Goal: Book appointment/travel/reservation

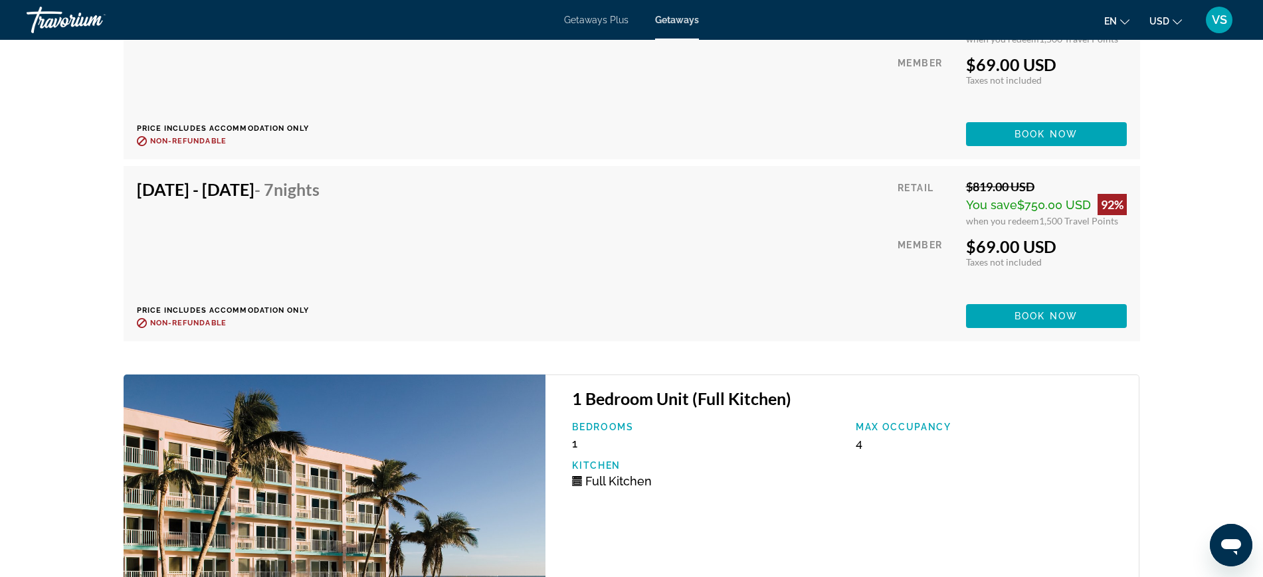
scroll to position [4827, 0]
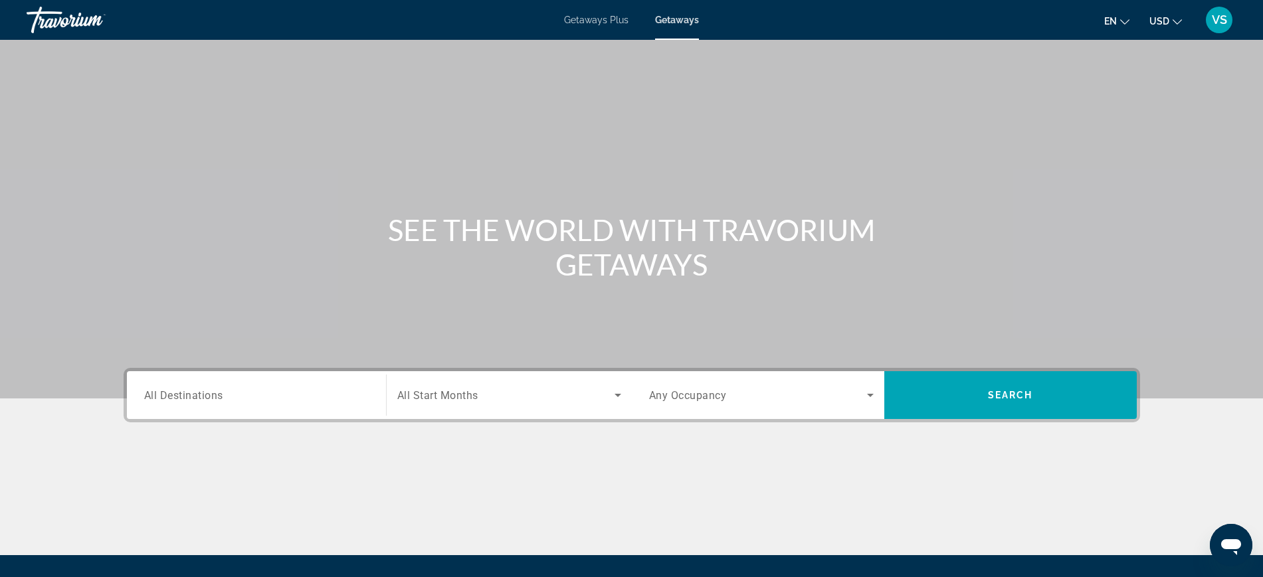
click at [226, 401] on input "Destination All Destinations" at bounding box center [256, 396] width 225 height 16
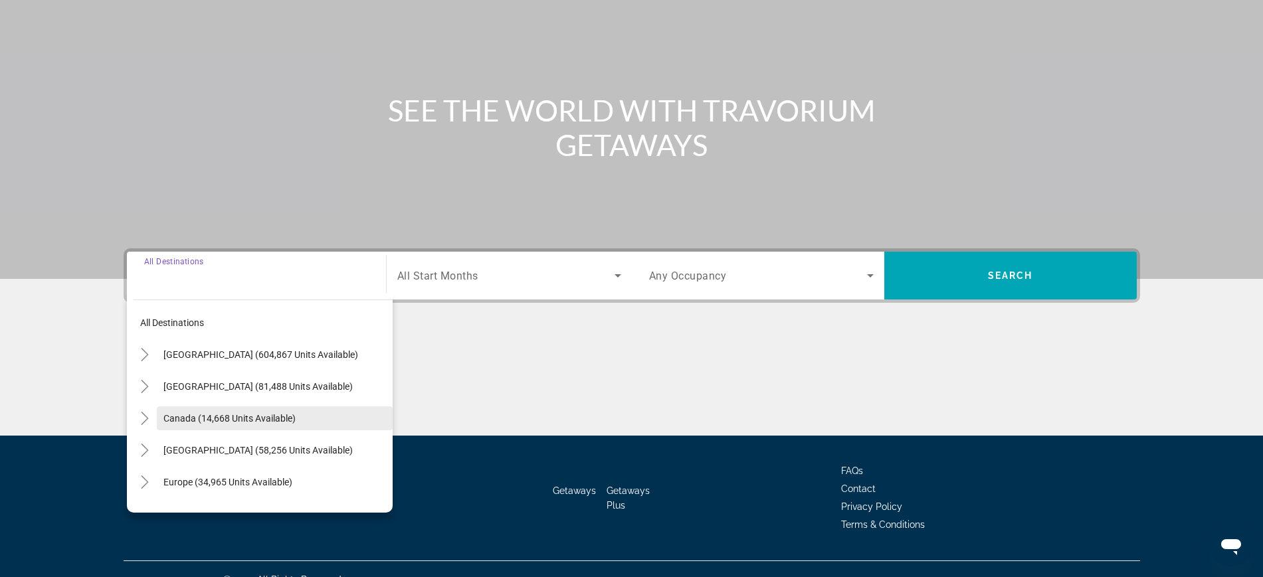
scroll to position [141, 0]
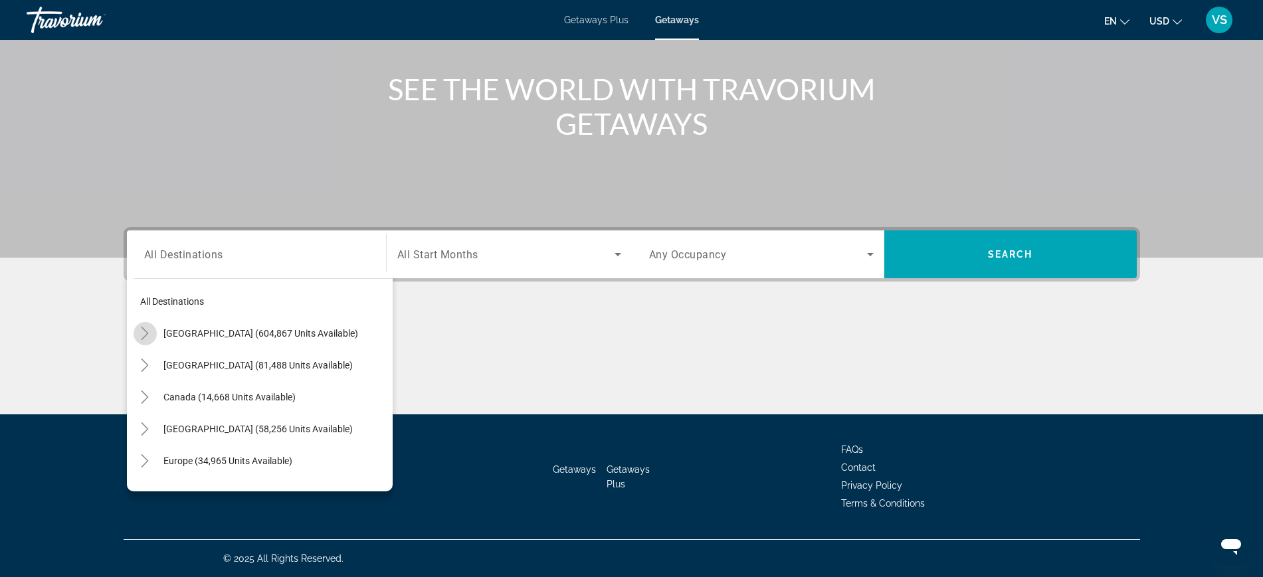
click at [143, 330] on icon "Toggle United States (604,867 units available)" at bounding box center [144, 333] width 13 height 13
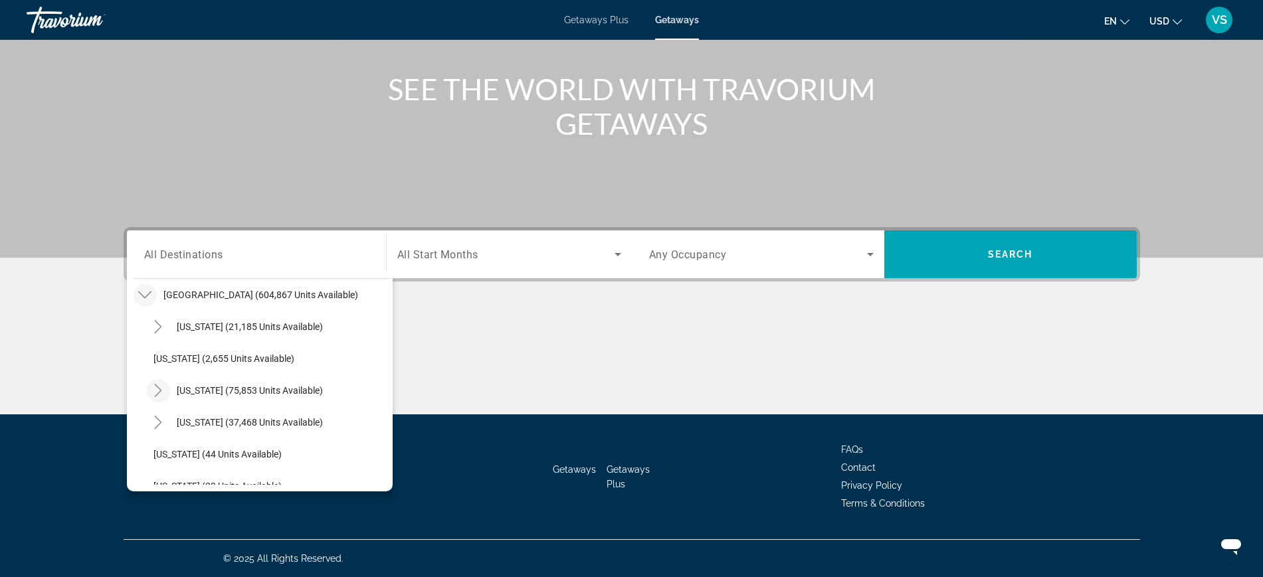
scroll to position [122, 0]
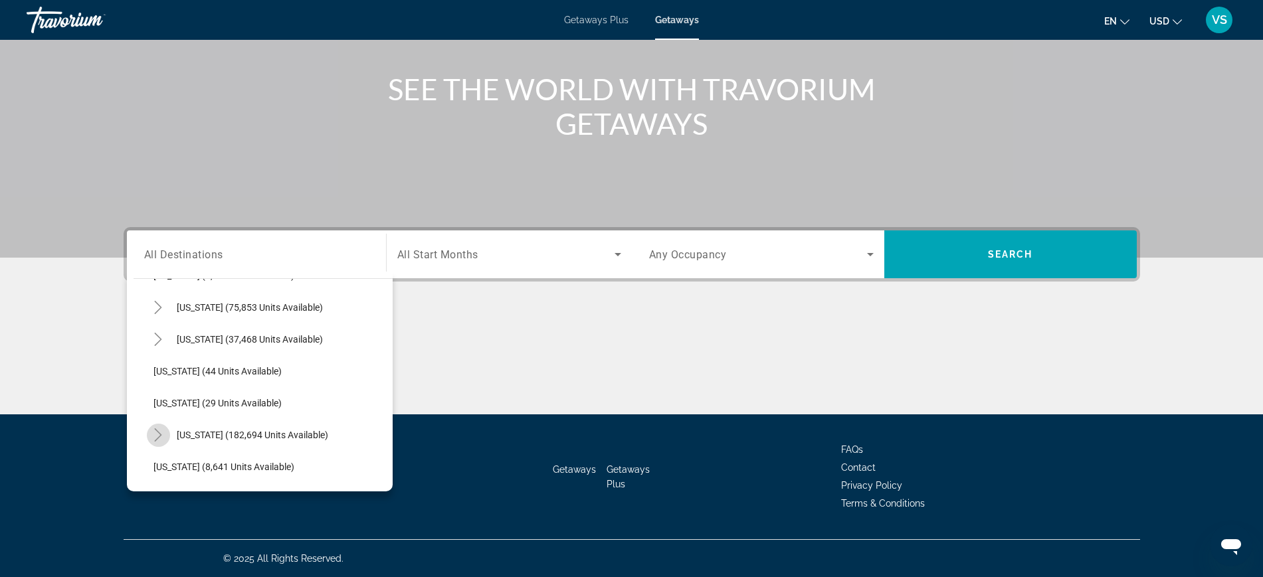
click at [167, 433] on mat-icon "Toggle Florida (182,694 units available)" at bounding box center [158, 435] width 23 height 23
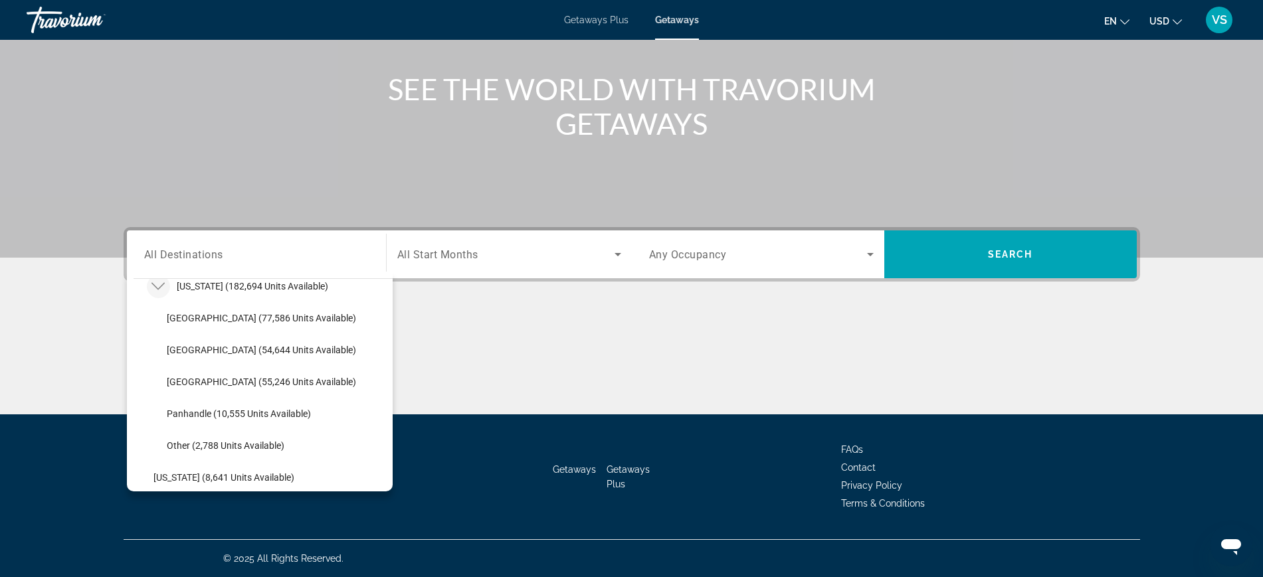
scroll to position [288, 0]
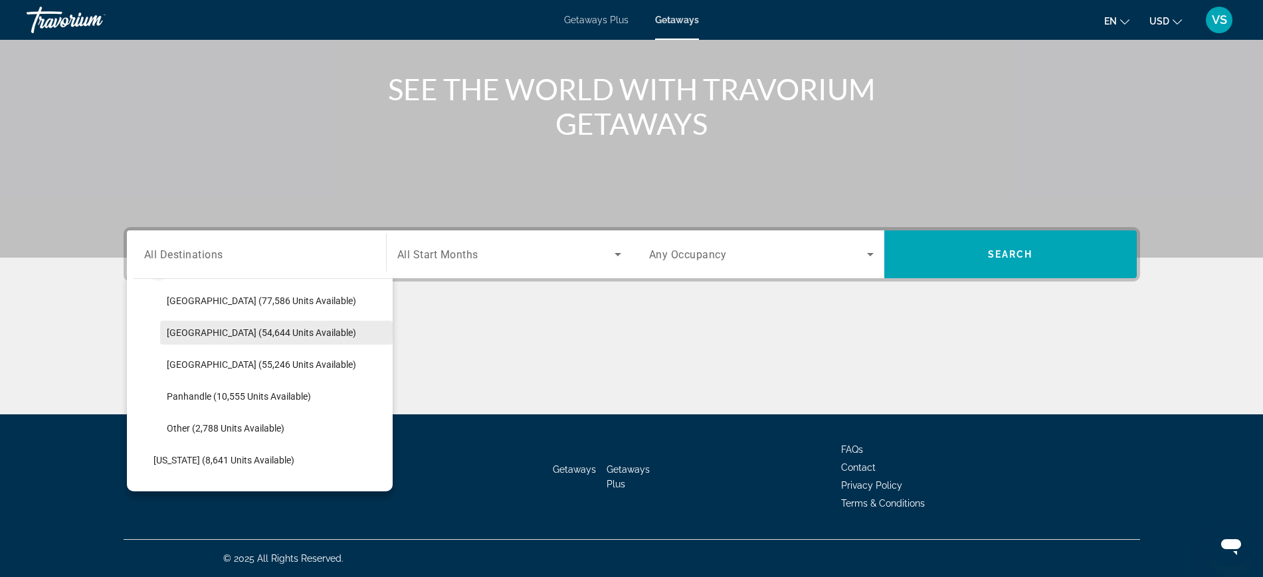
click at [182, 334] on span "East Coast (54,644 units available)" at bounding box center [261, 333] width 189 height 11
type input "**********"
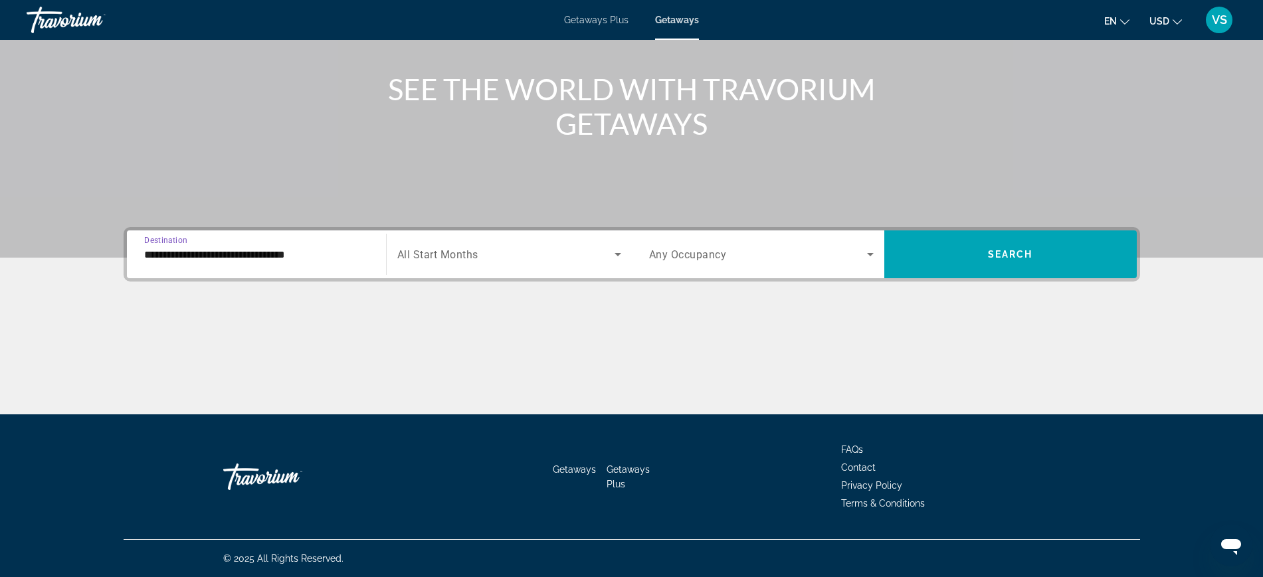
click at [408, 254] on span "All Start Months" at bounding box center [437, 254] width 81 height 13
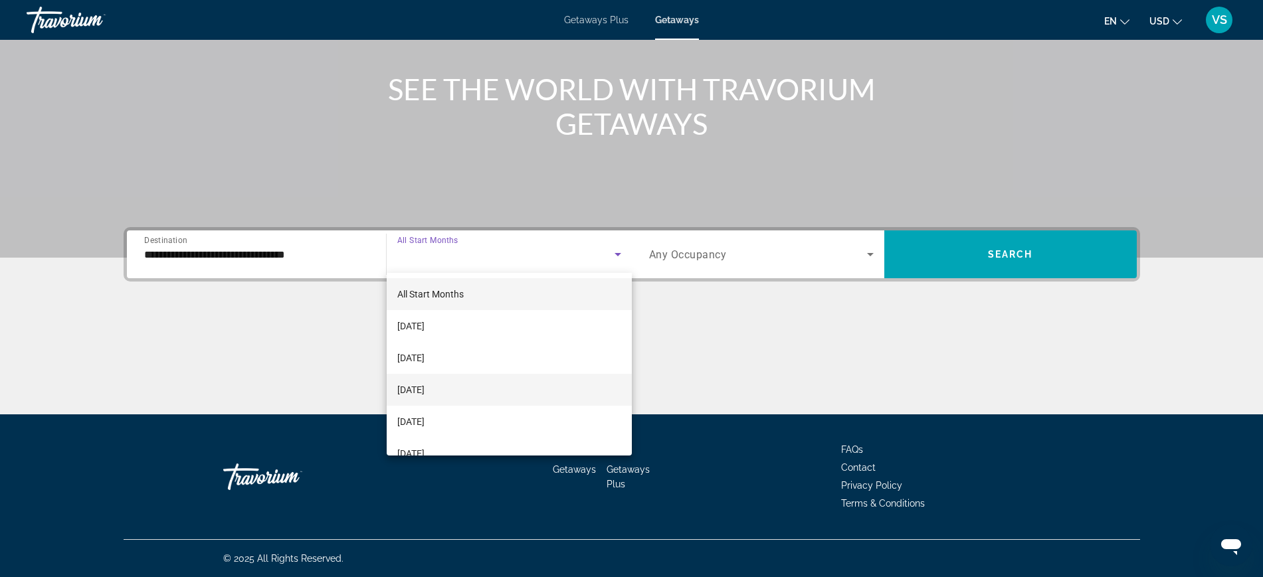
click at [414, 387] on span "[DATE]" at bounding box center [410, 390] width 27 height 16
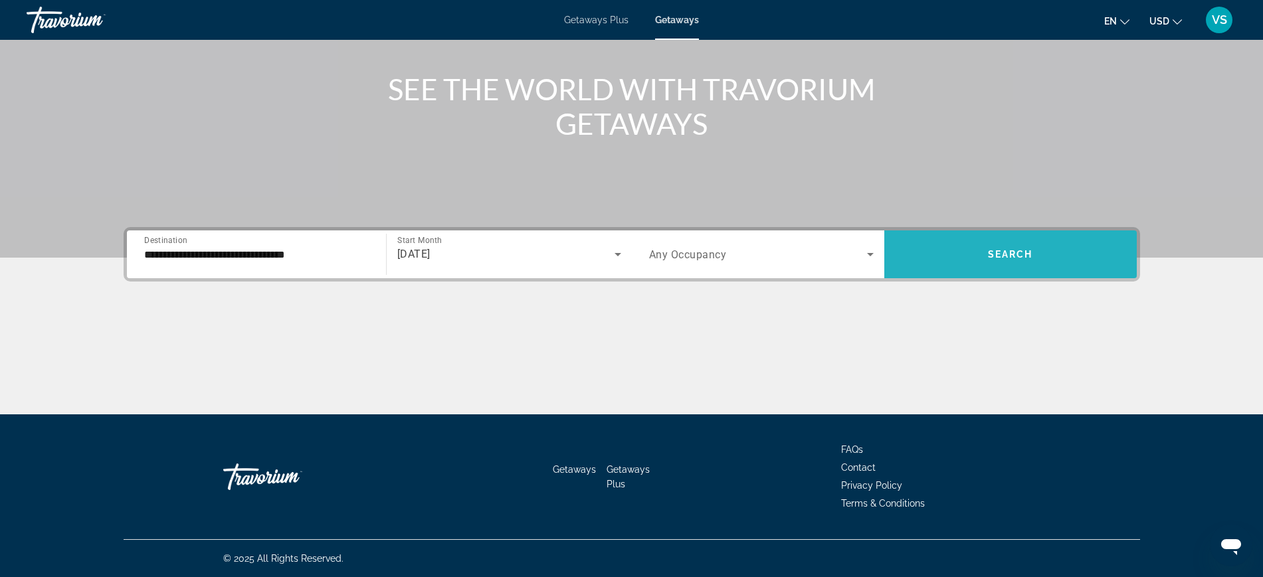
click at [1003, 262] on span "Search widget" at bounding box center [1010, 255] width 252 height 32
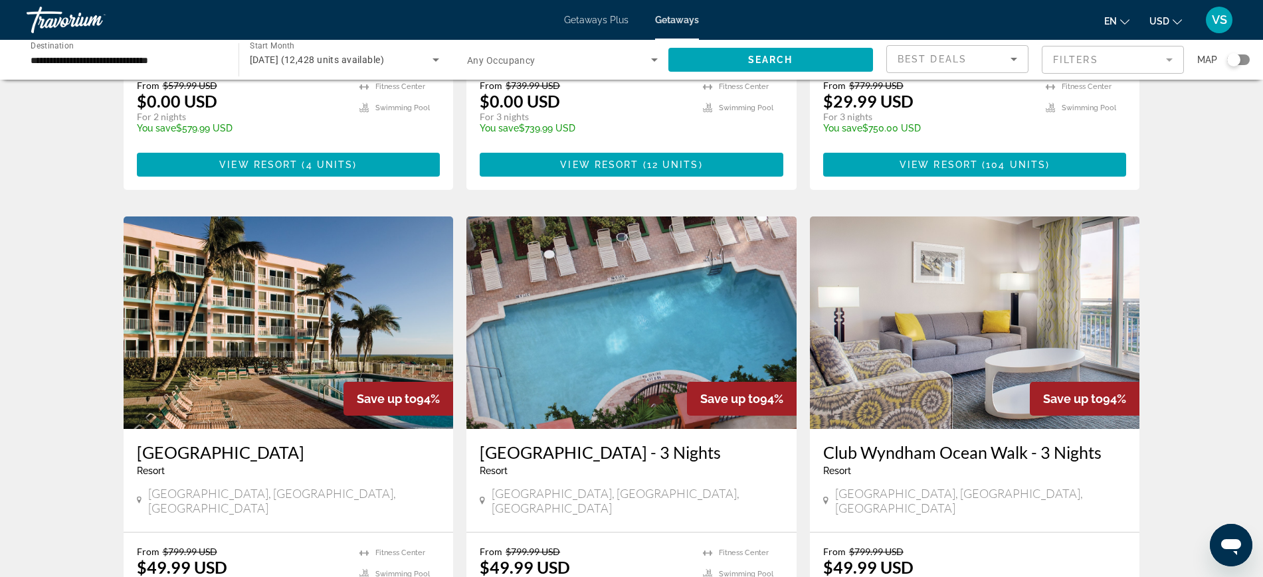
scroll to position [914, 0]
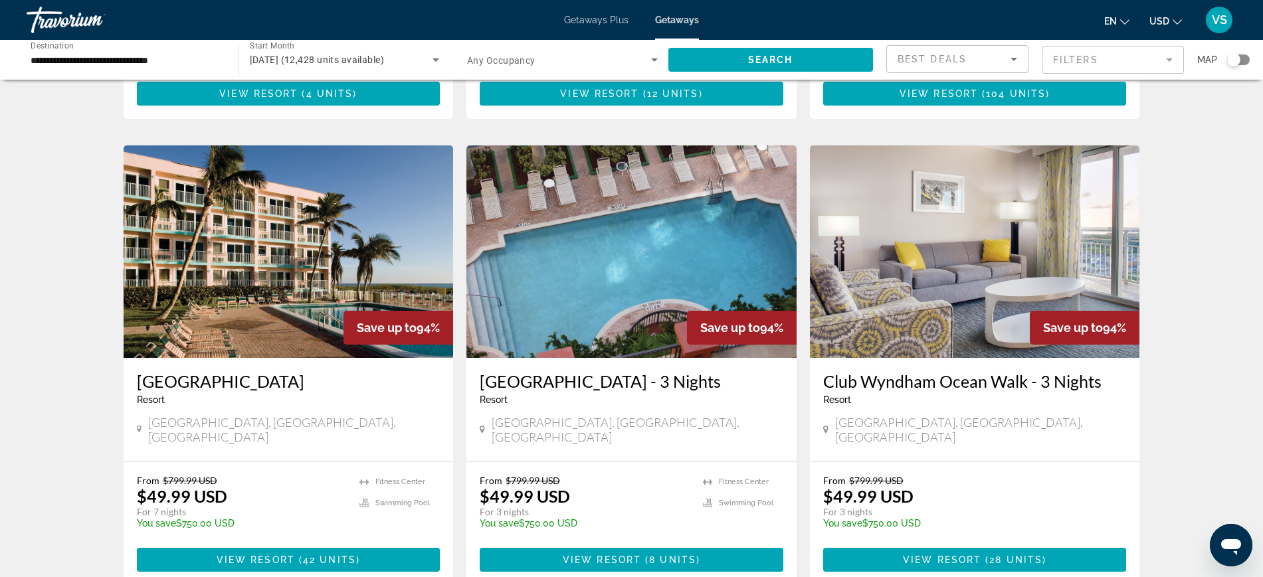
click at [250, 290] on img "Main content" at bounding box center [289, 252] width 330 height 213
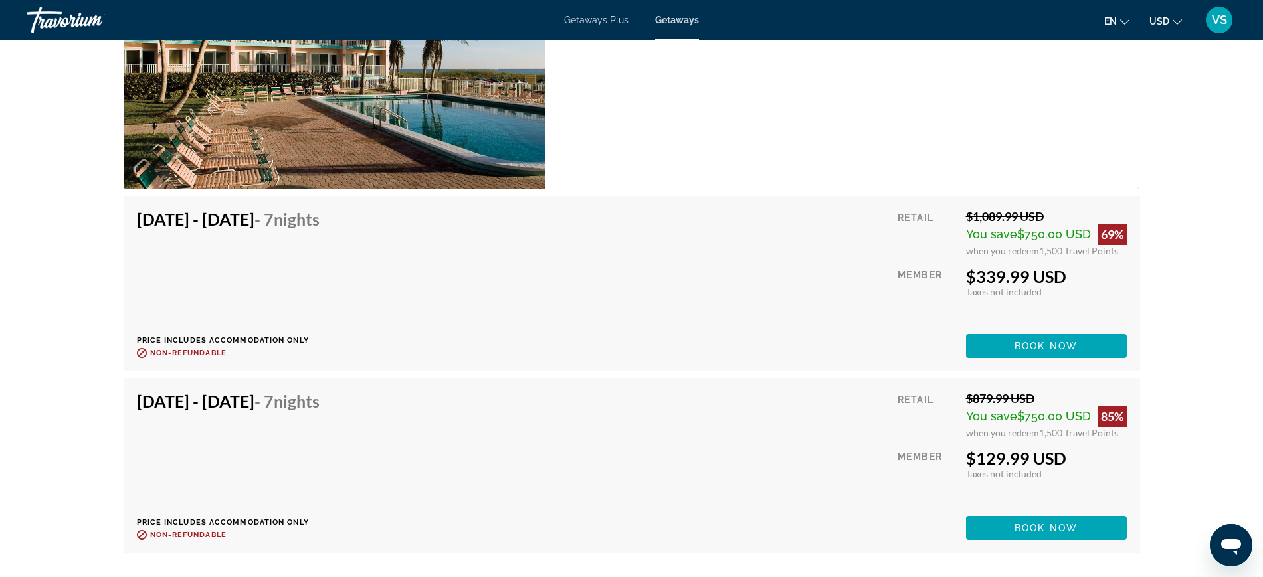
scroll to position [5888, 0]
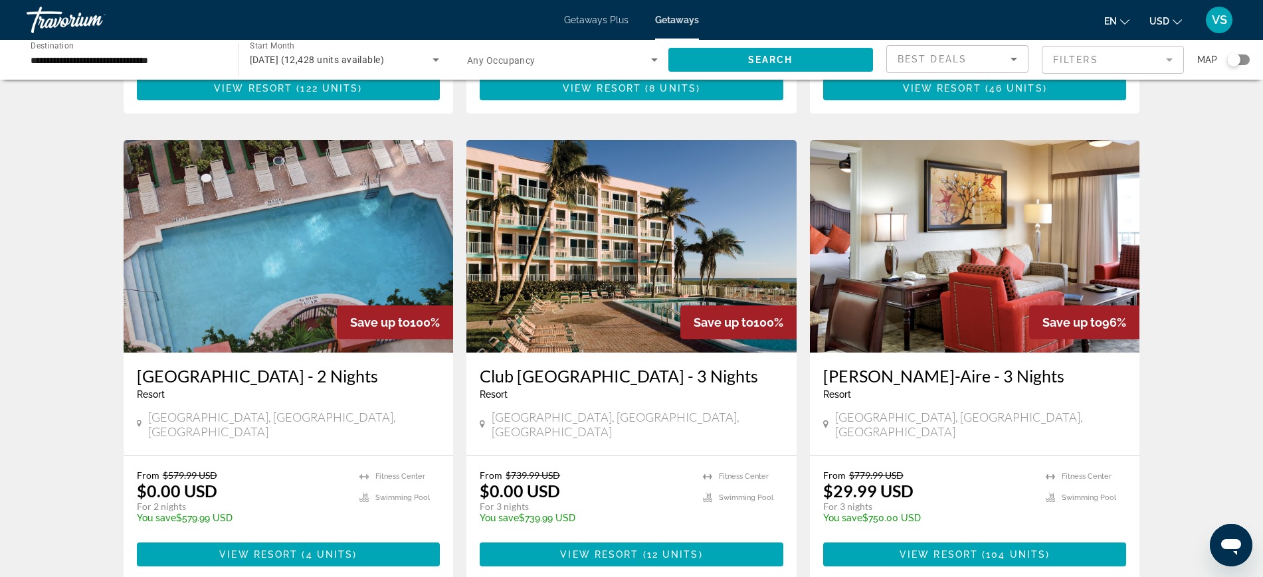
scroll to position [429, 0]
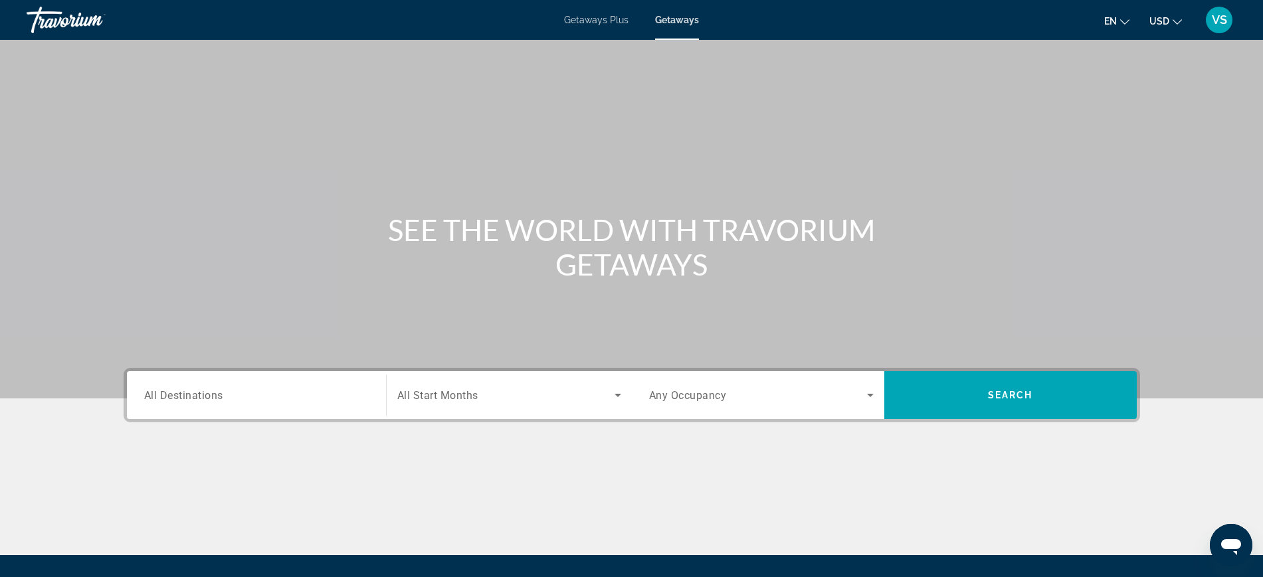
click at [175, 399] on span "All Destinations" at bounding box center [183, 395] width 79 height 13
click at [175, 399] on input "Destination All Destinations" at bounding box center [256, 396] width 225 height 16
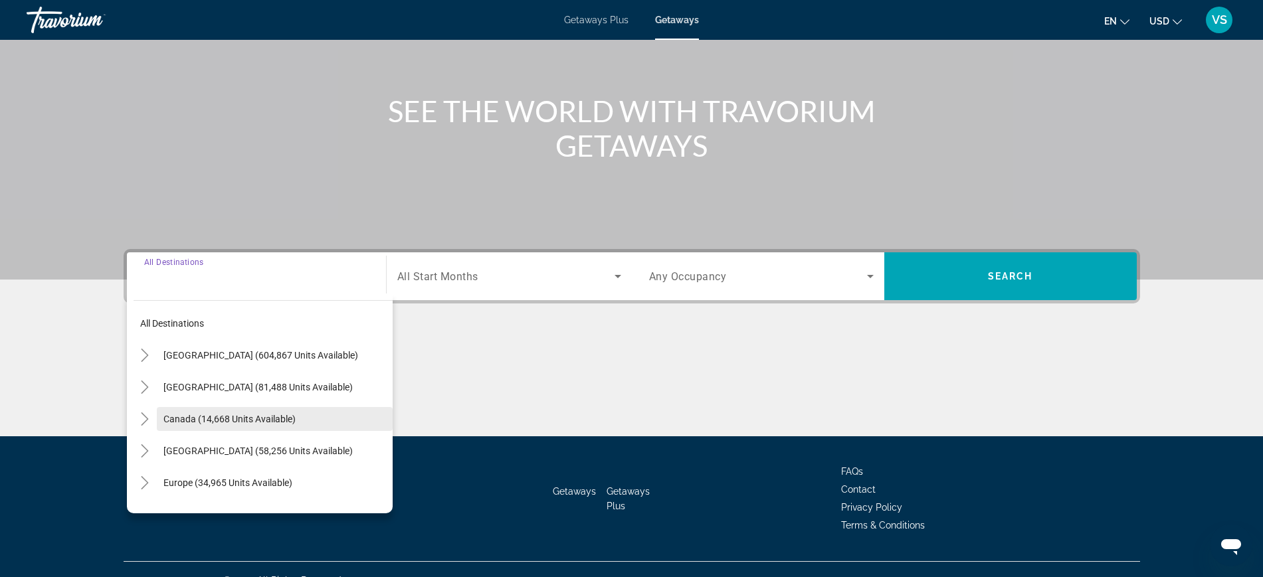
scroll to position [141, 0]
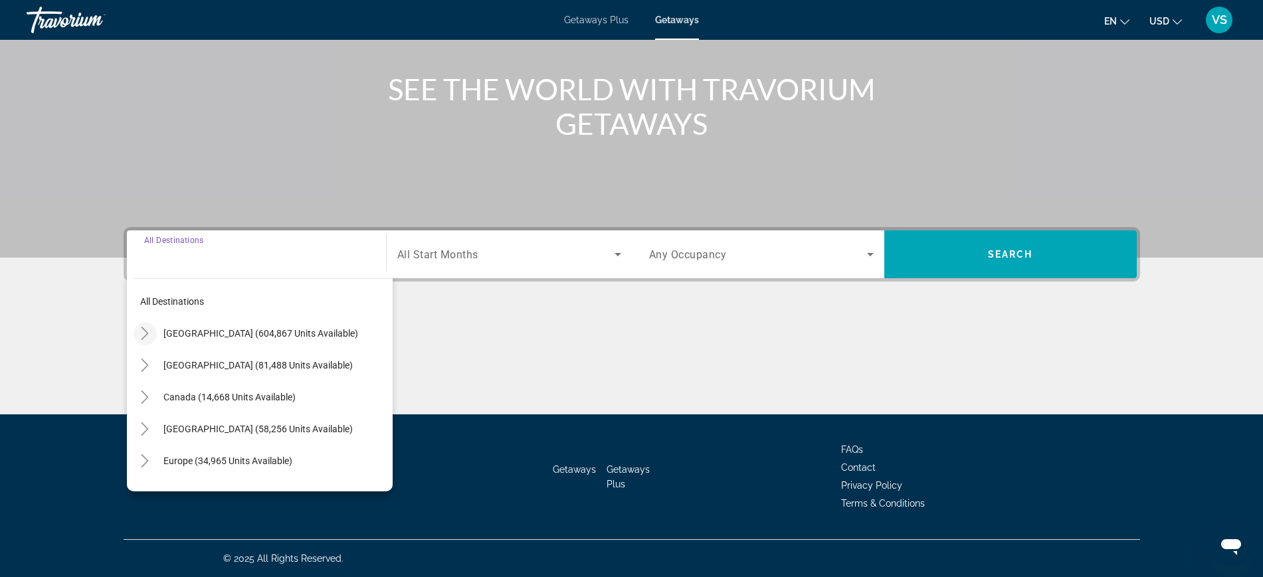
click at [141, 336] on icon "Toggle United States (604,867 units available)" at bounding box center [144, 333] width 13 height 13
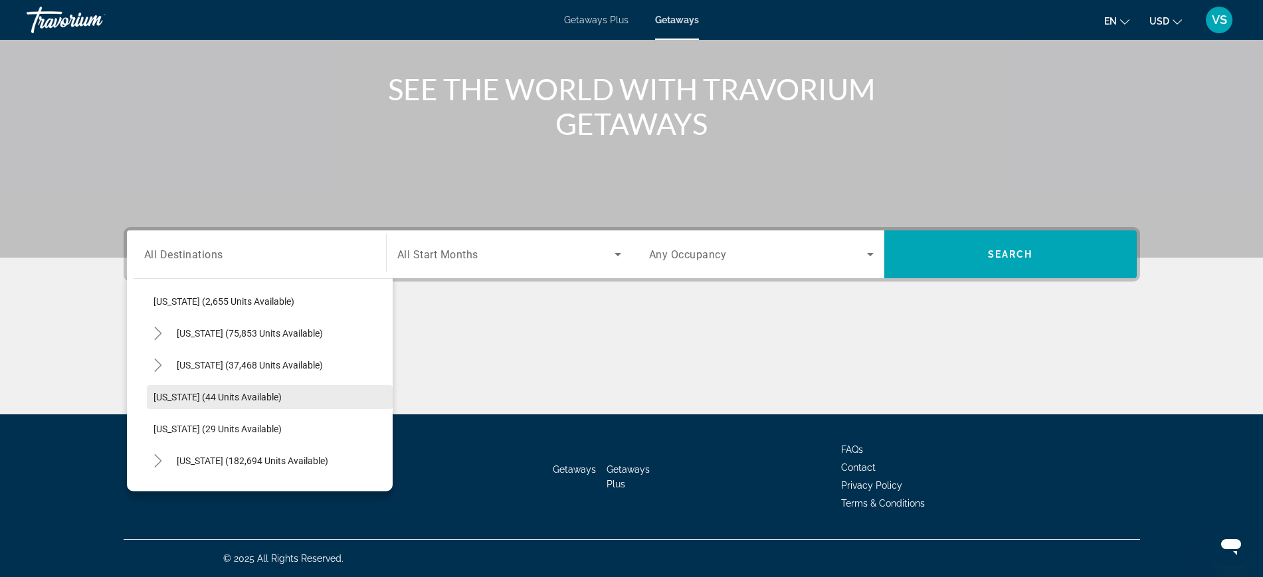
scroll to position [122, 0]
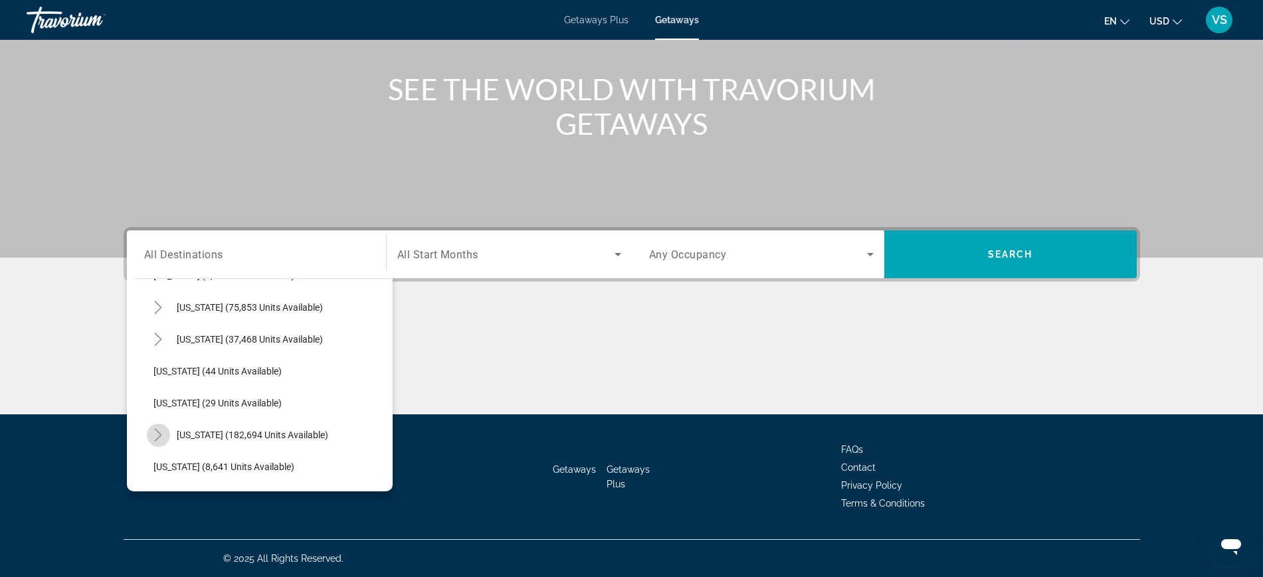
click at [163, 436] on icon "Toggle Florida (182,694 units available)" at bounding box center [157, 435] width 13 height 13
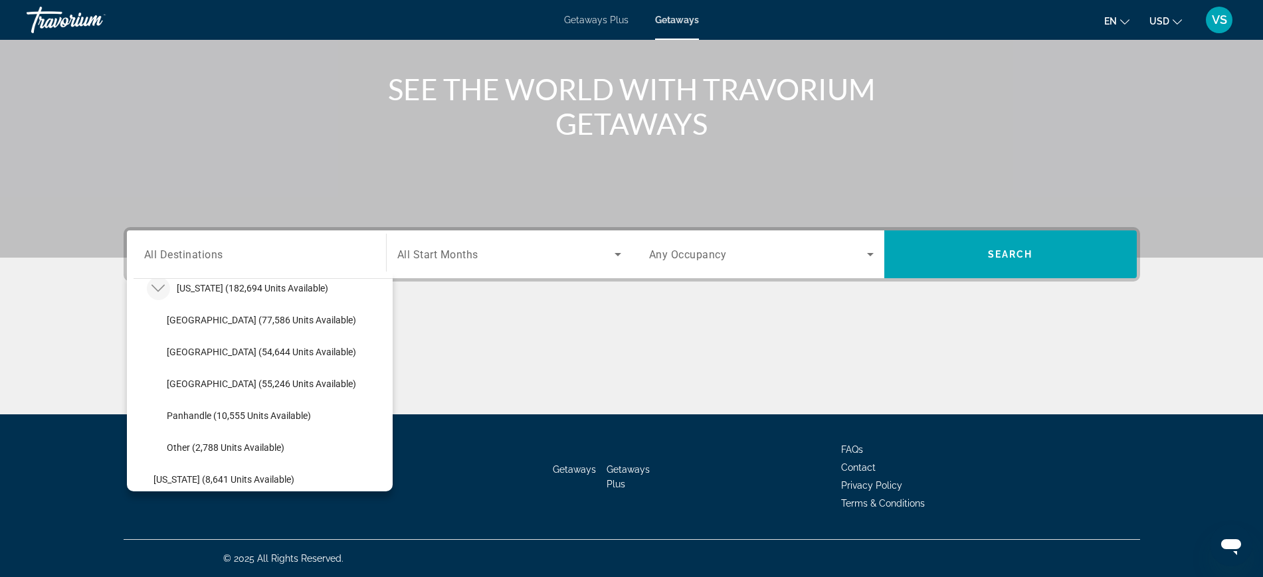
scroll to position [205, 0]
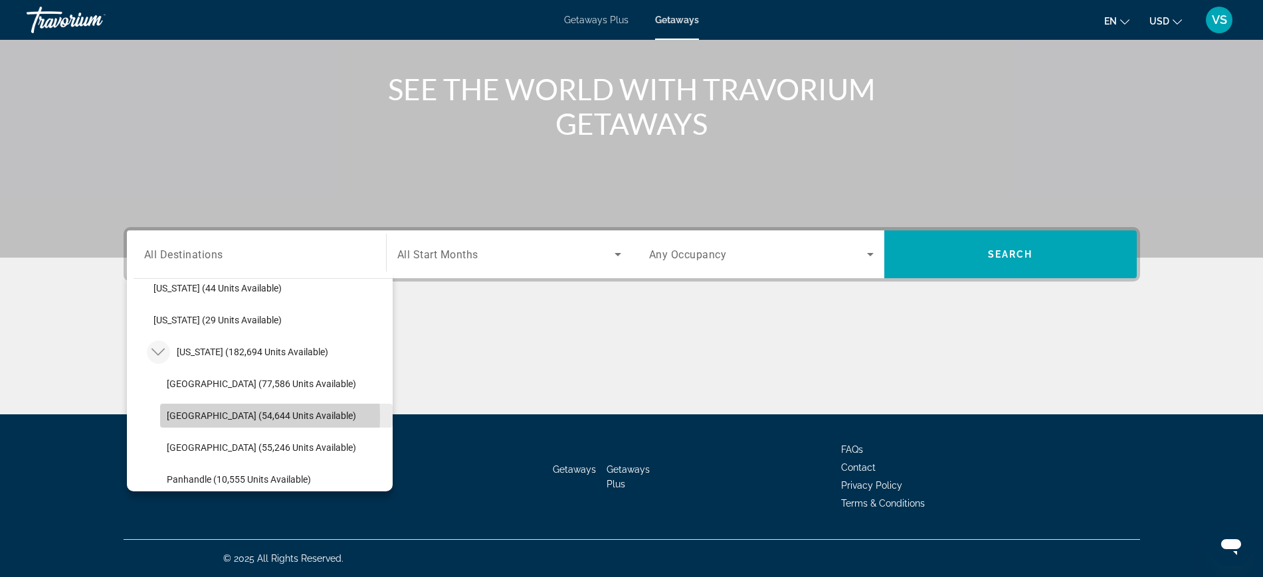
click at [186, 417] on span "East Coast (54,644 units available)" at bounding box center [261, 416] width 189 height 11
type input "**********"
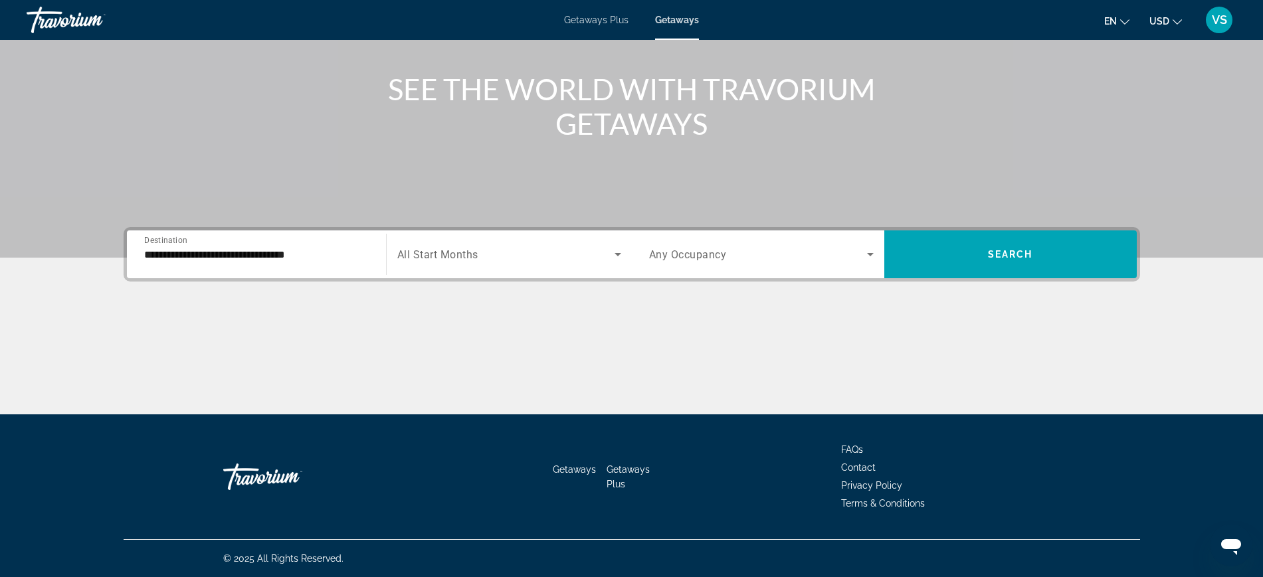
click at [422, 257] on span "All Start Months" at bounding box center [437, 254] width 81 height 13
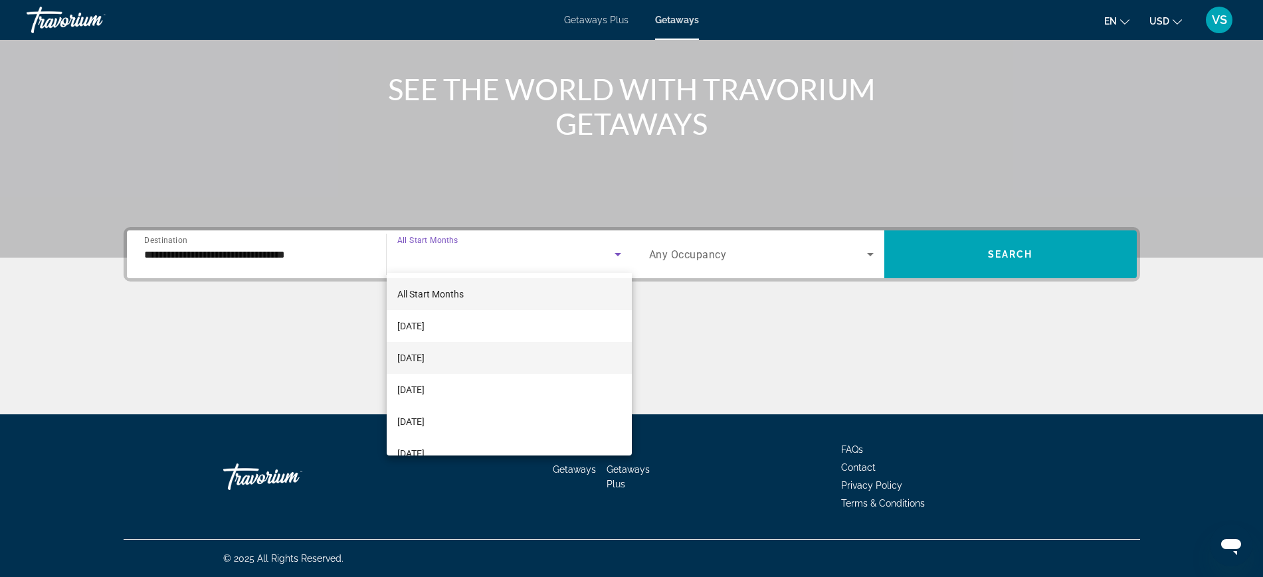
click at [425, 361] on span "[DATE]" at bounding box center [410, 358] width 27 height 16
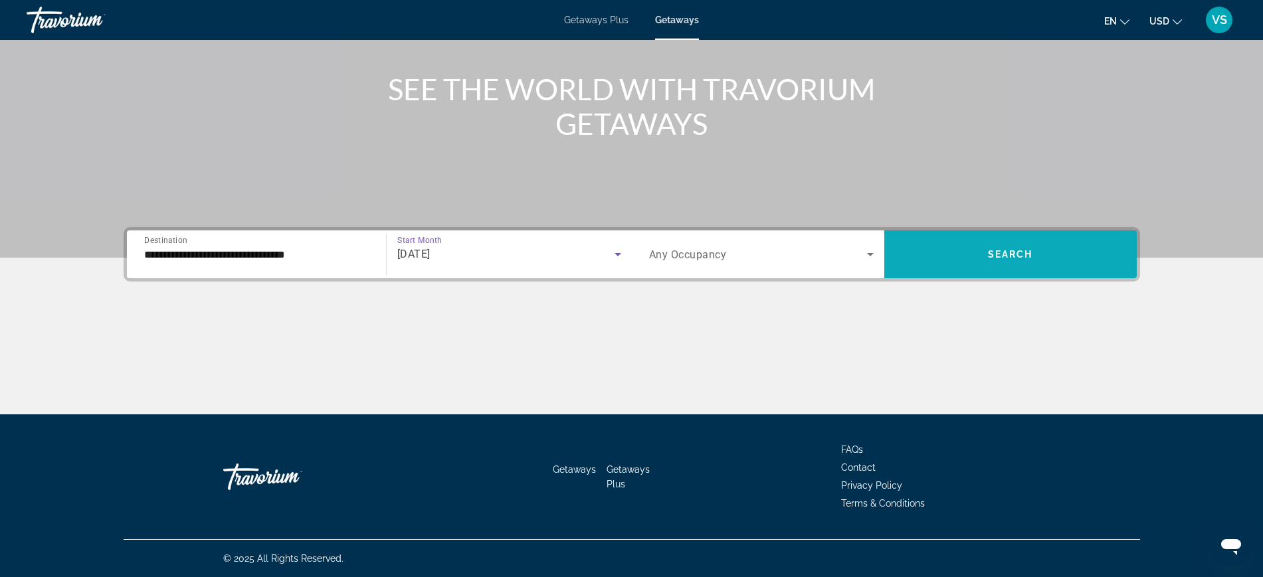
click at [955, 254] on span "Search widget" at bounding box center [1010, 255] width 252 height 32
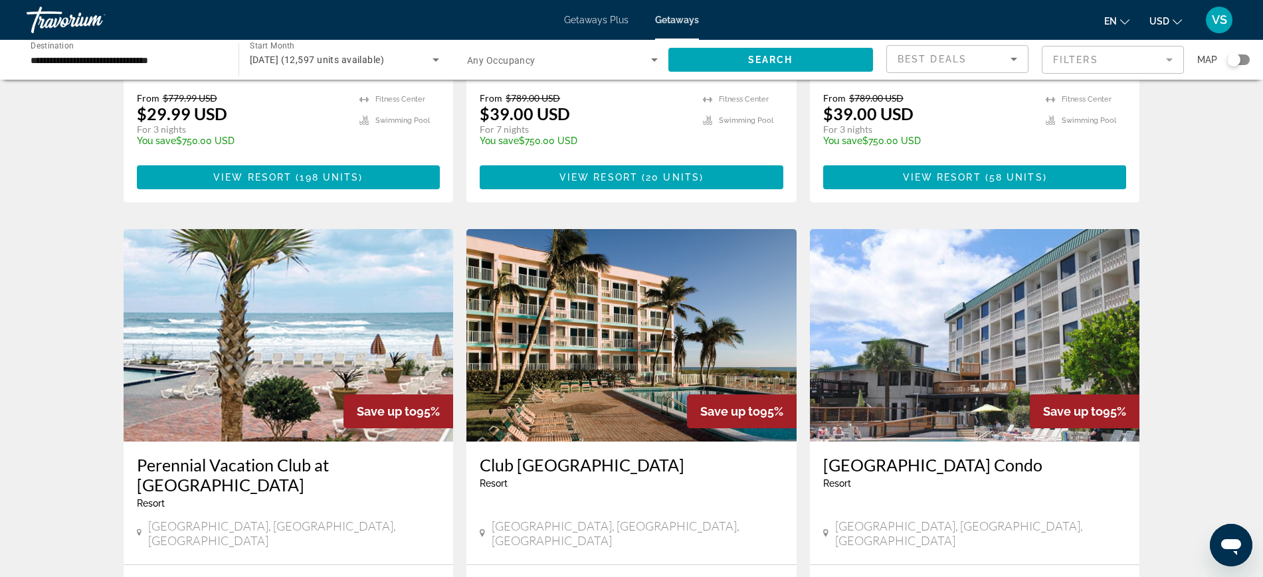
scroll to position [914, 0]
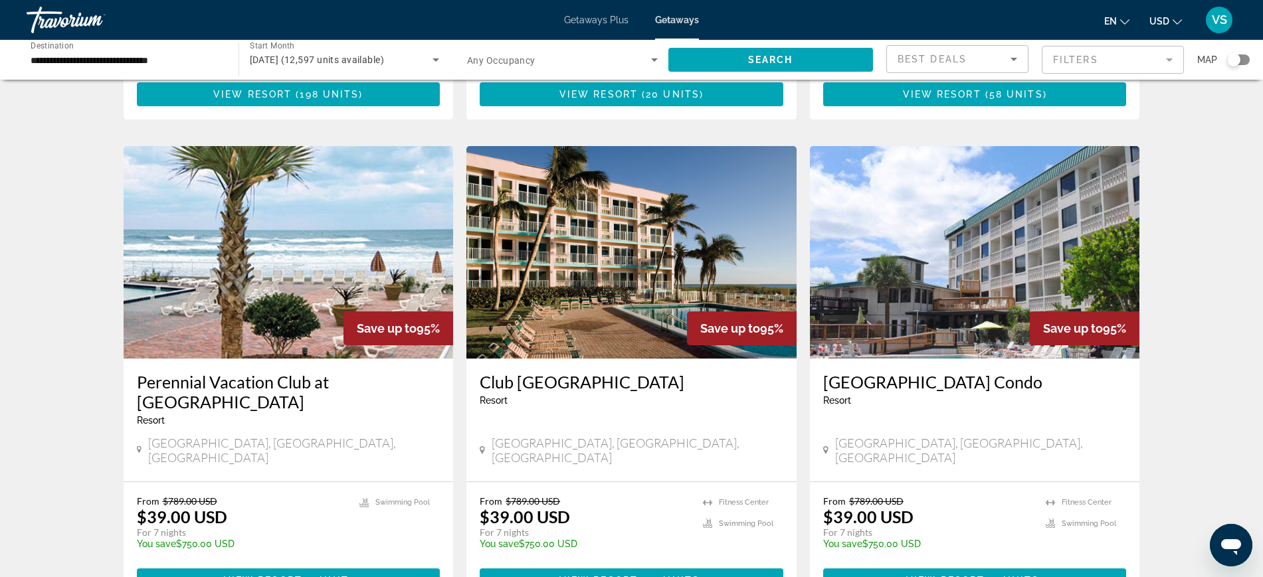
click at [617, 244] on img "Main content" at bounding box center [631, 252] width 330 height 213
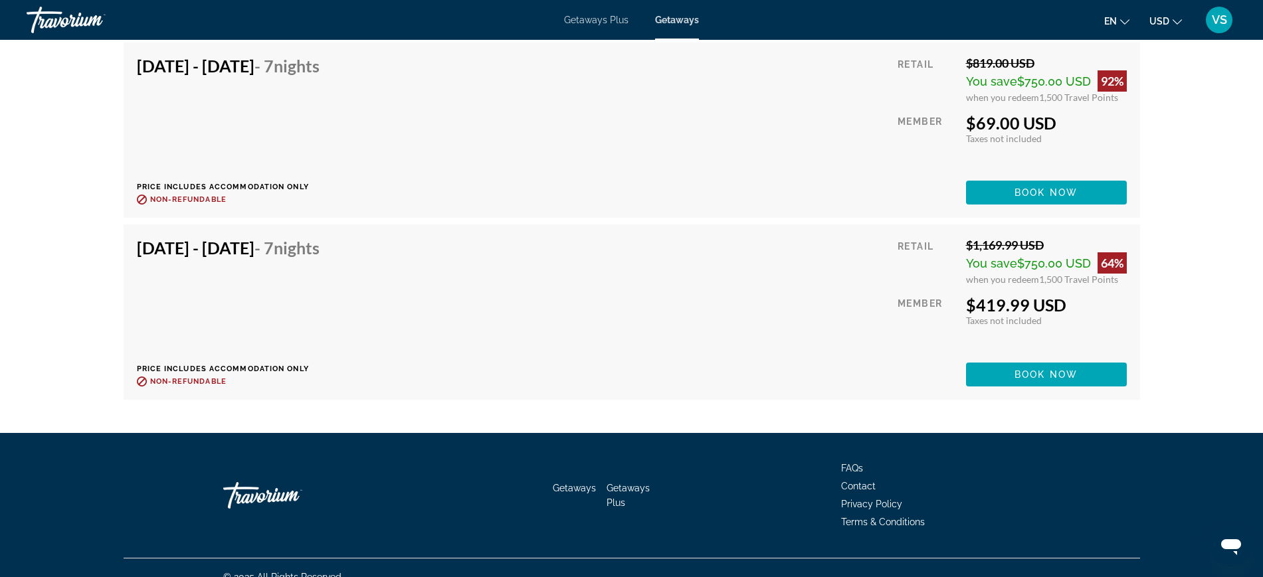
scroll to position [5242, 0]
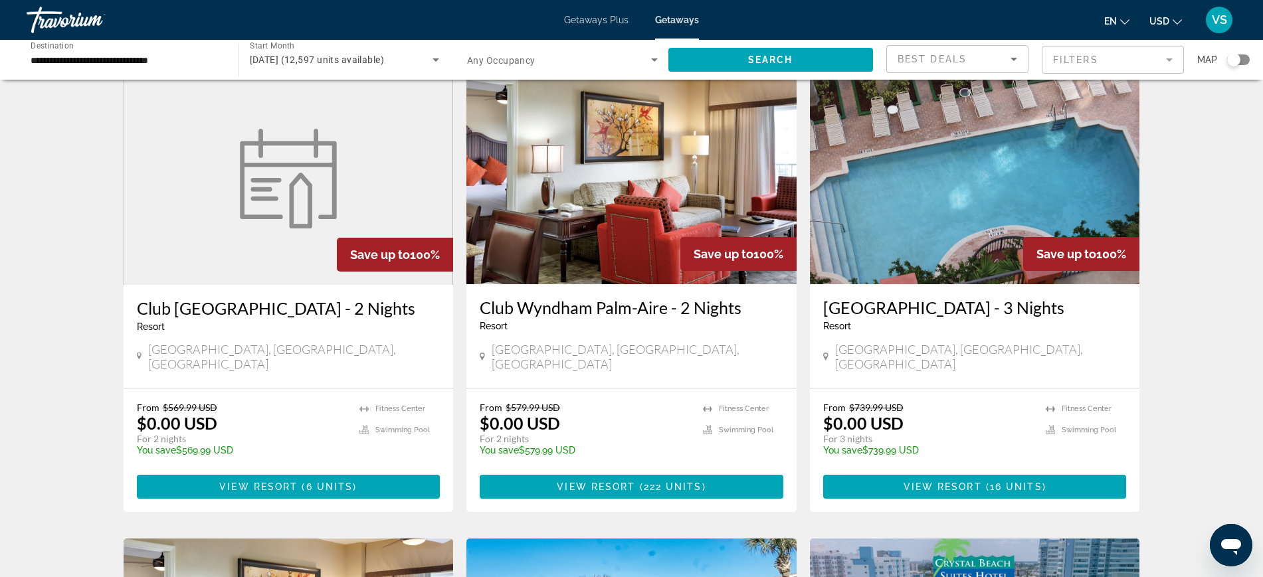
scroll to position [83, 0]
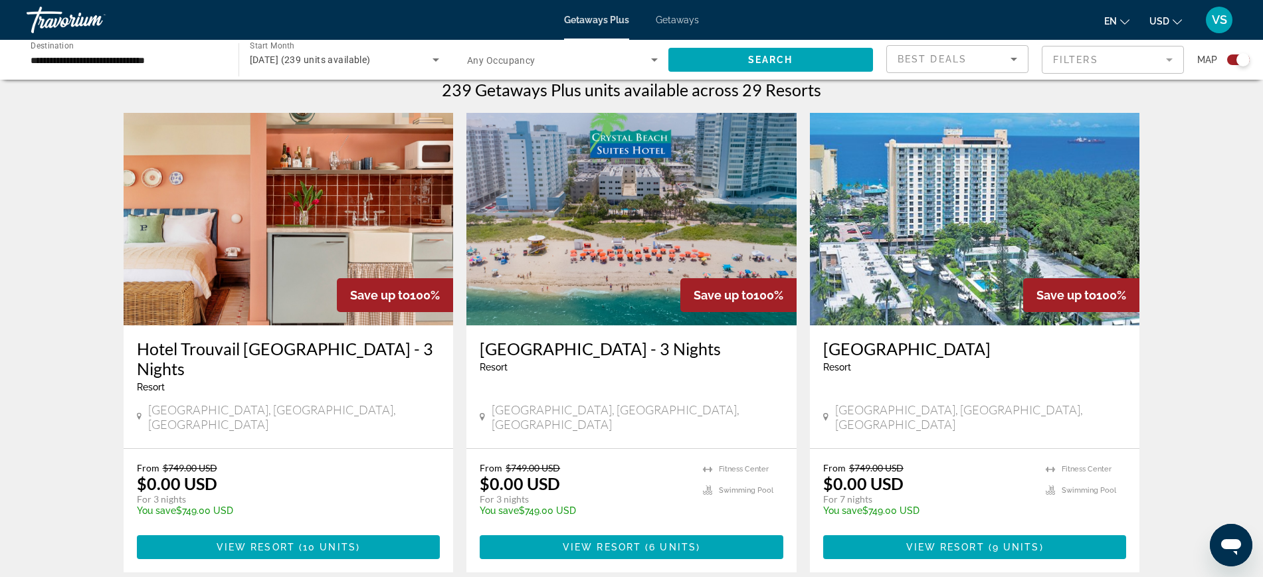
scroll to position [415, 0]
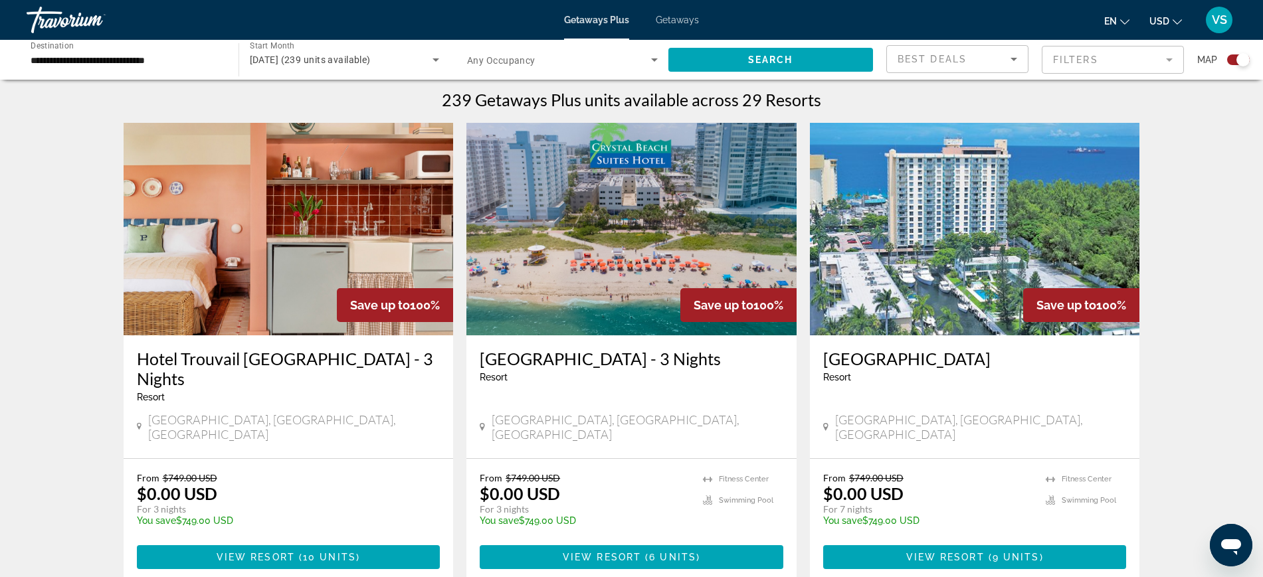
click at [958, 228] on img "Main content" at bounding box center [975, 229] width 330 height 213
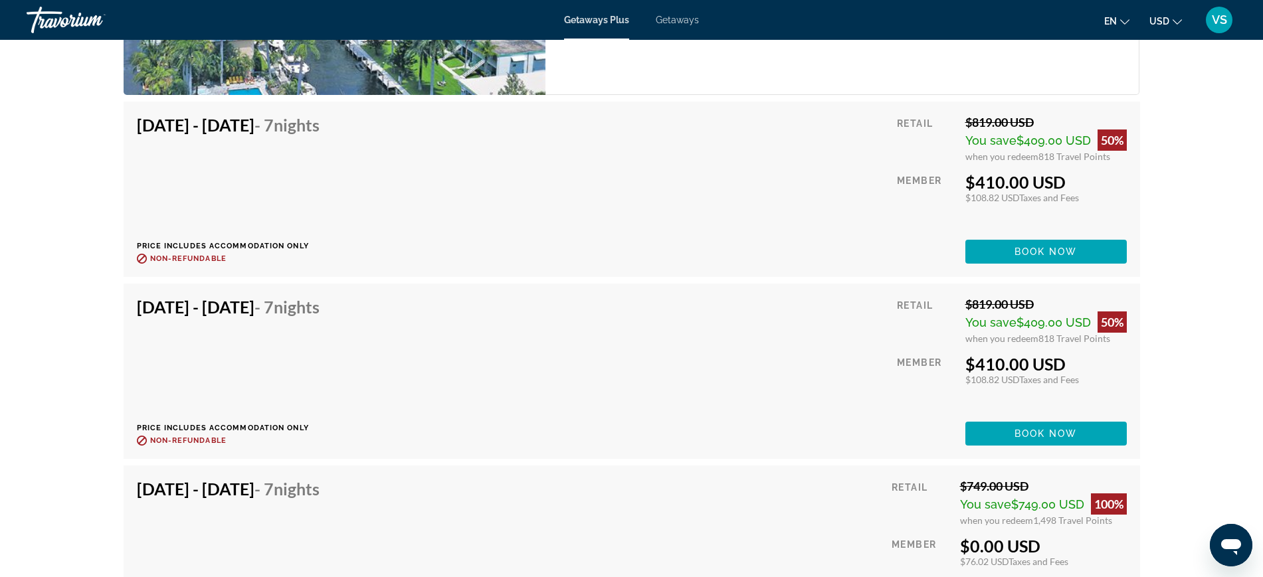
scroll to position [3239, 0]
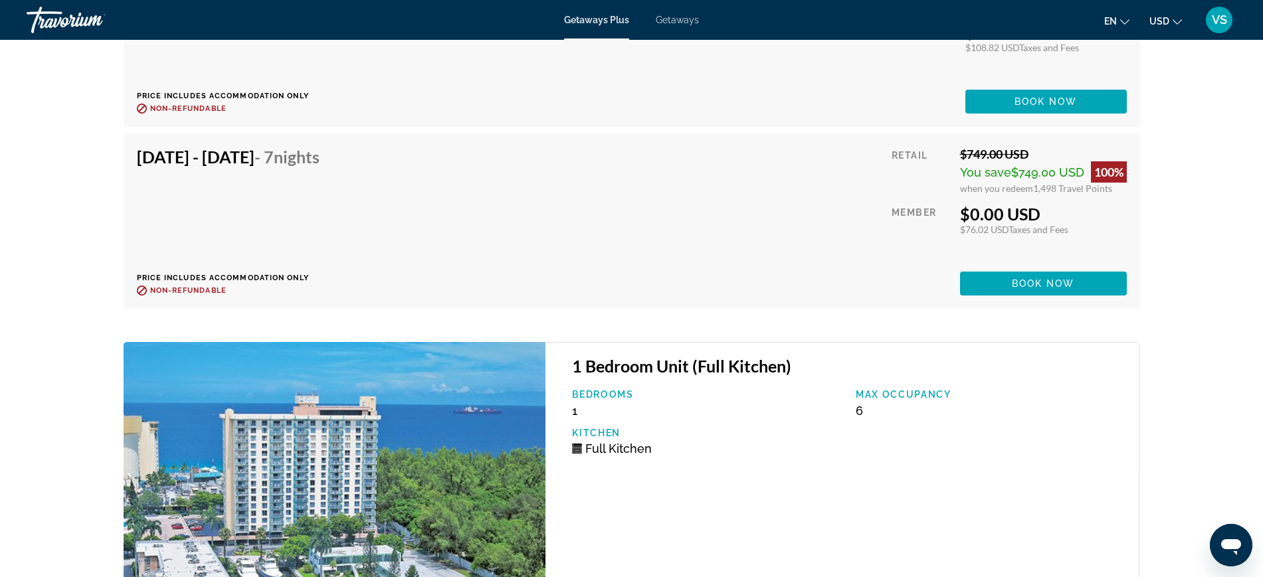
click at [673, 219] on div "[DATE] - [DATE] - 7 Nights Price includes accommodation only Refundable until :…" at bounding box center [632, 221] width 990 height 149
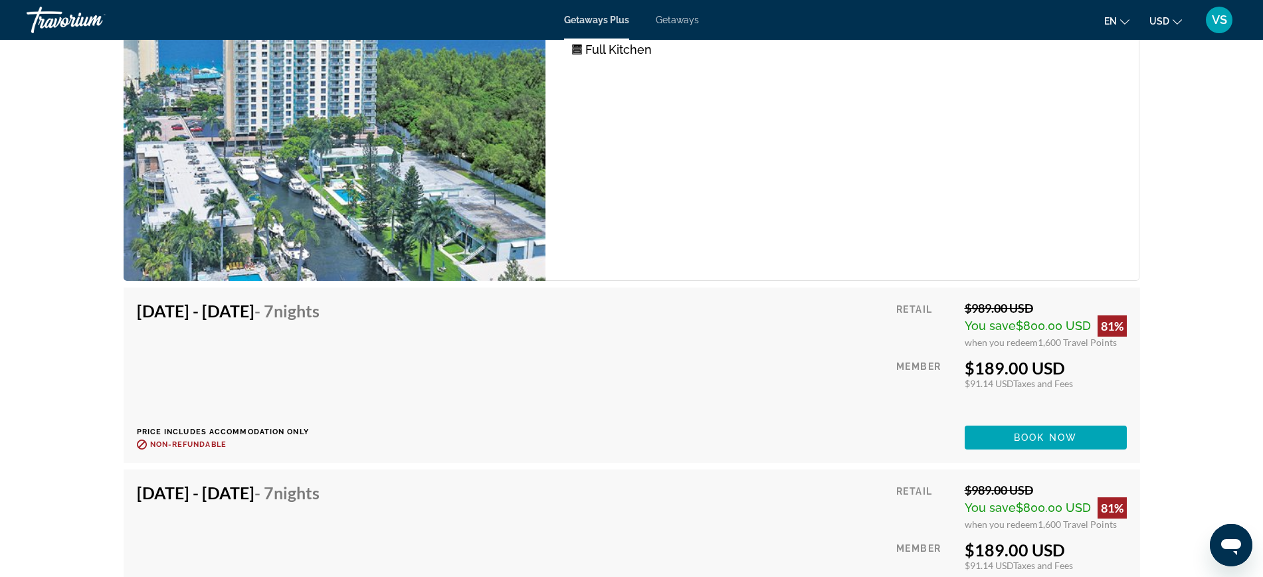
scroll to position [3654, 0]
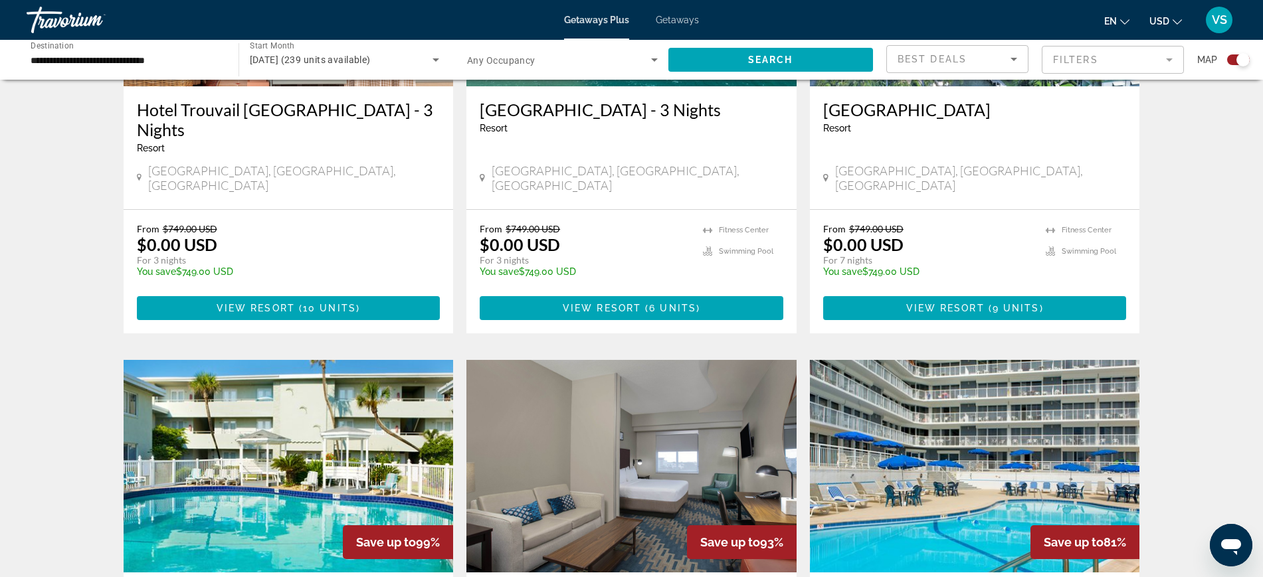
scroll to position [997, 0]
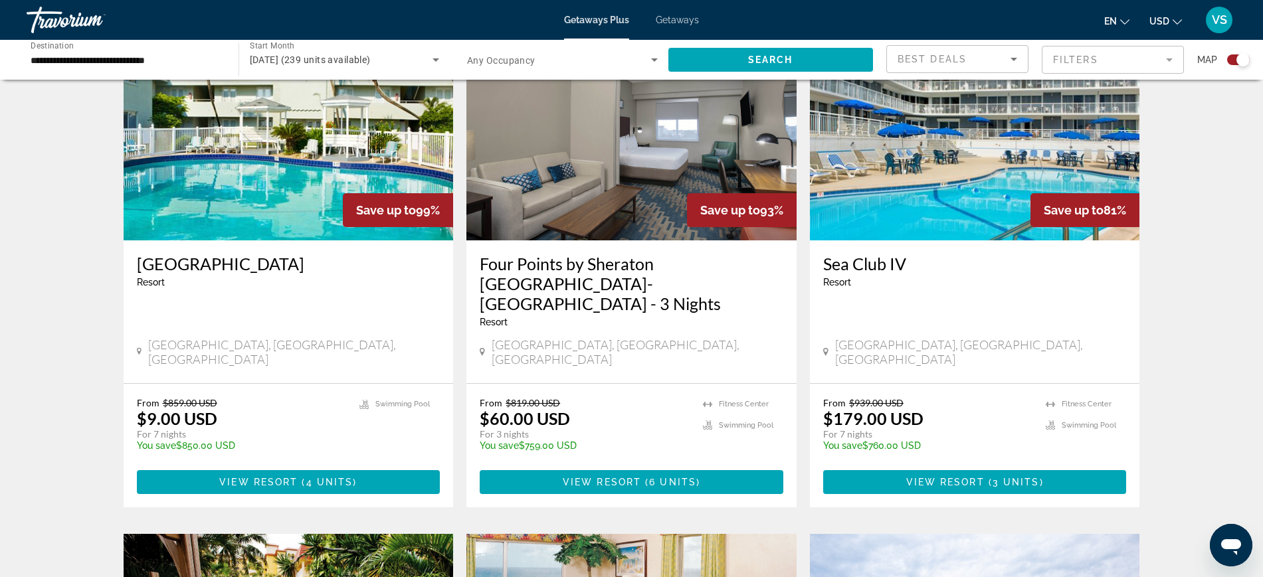
click at [319, 146] on img "Main content" at bounding box center [289, 134] width 330 height 213
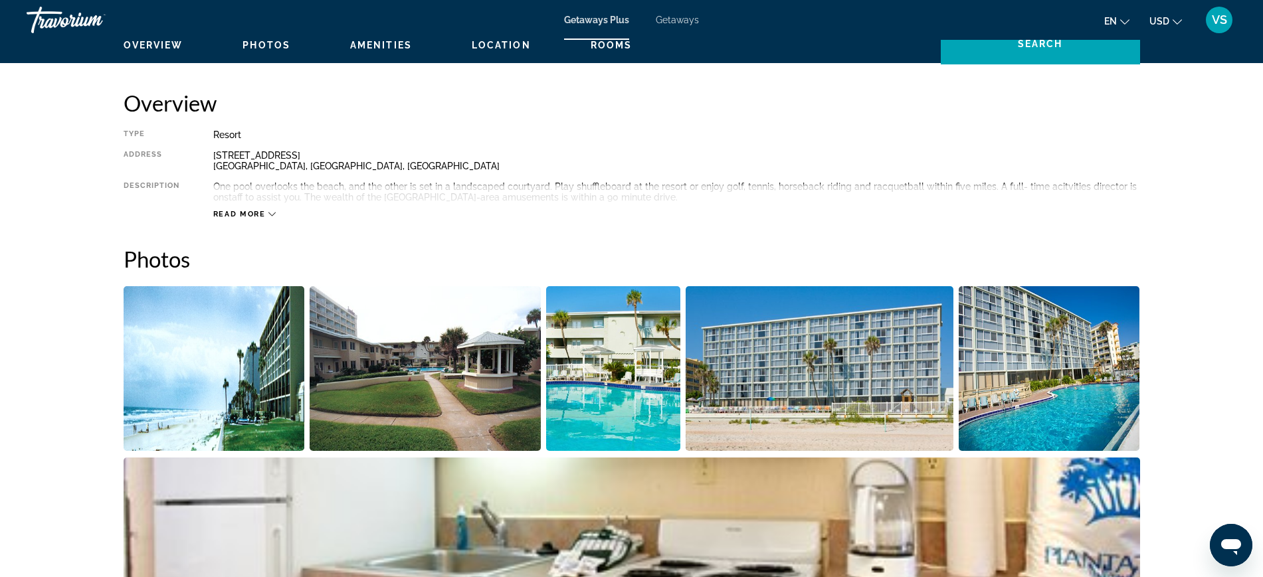
scroll to position [264, 0]
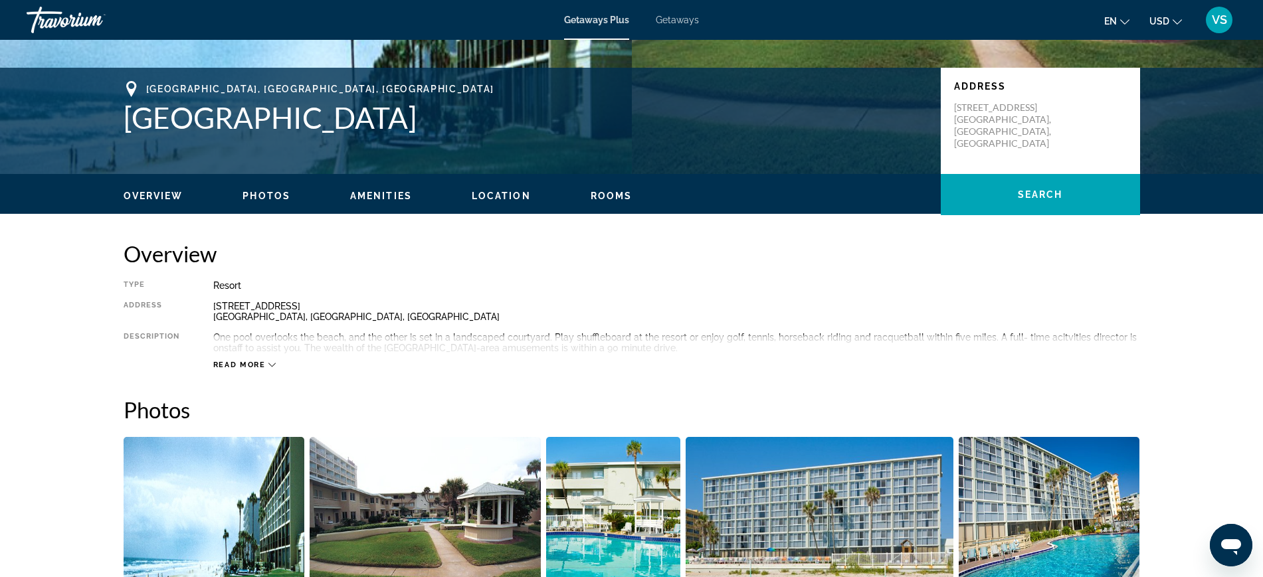
click at [264, 365] on span "Read more" at bounding box center [239, 365] width 52 height 9
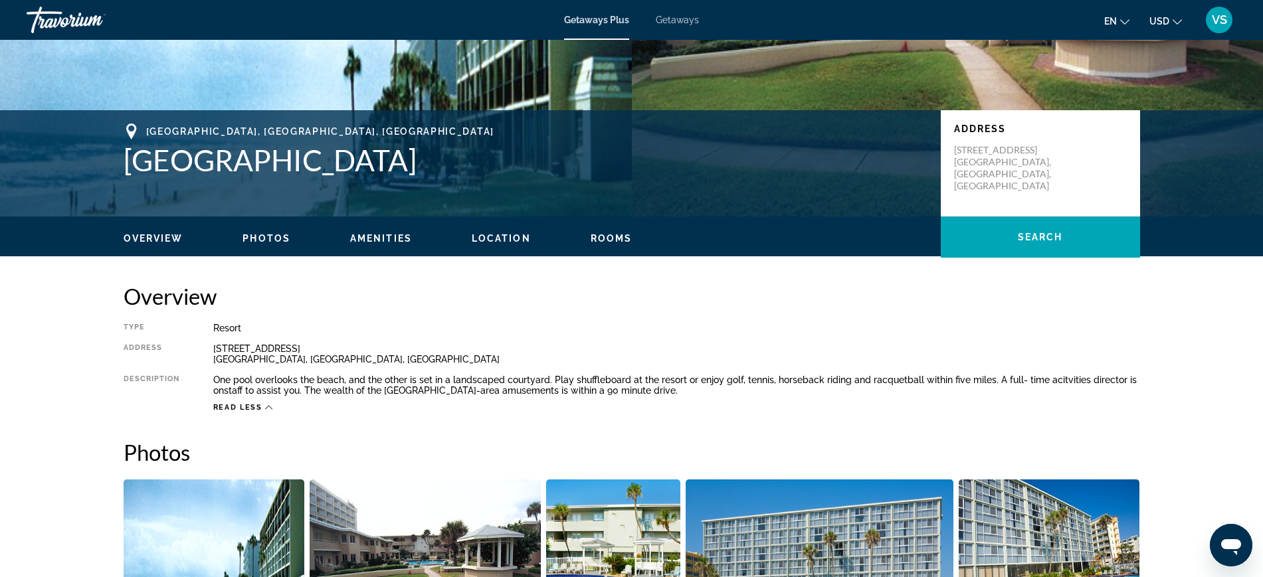
scroll to position [98, 0]
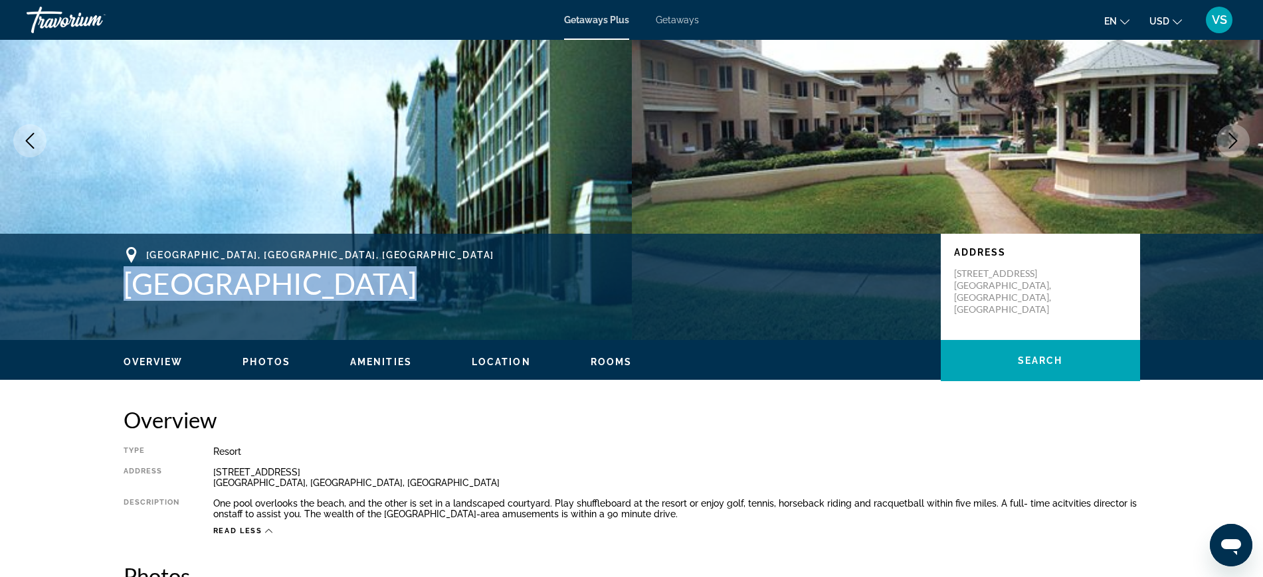
drag, startPoint x: 138, startPoint y: 280, endPoint x: 369, endPoint y: 294, distance: 232.3
click at [369, 294] on h1 "[GEOGRAPHIC_DATA]" at bounding box center [526, 283] width 804 height 35
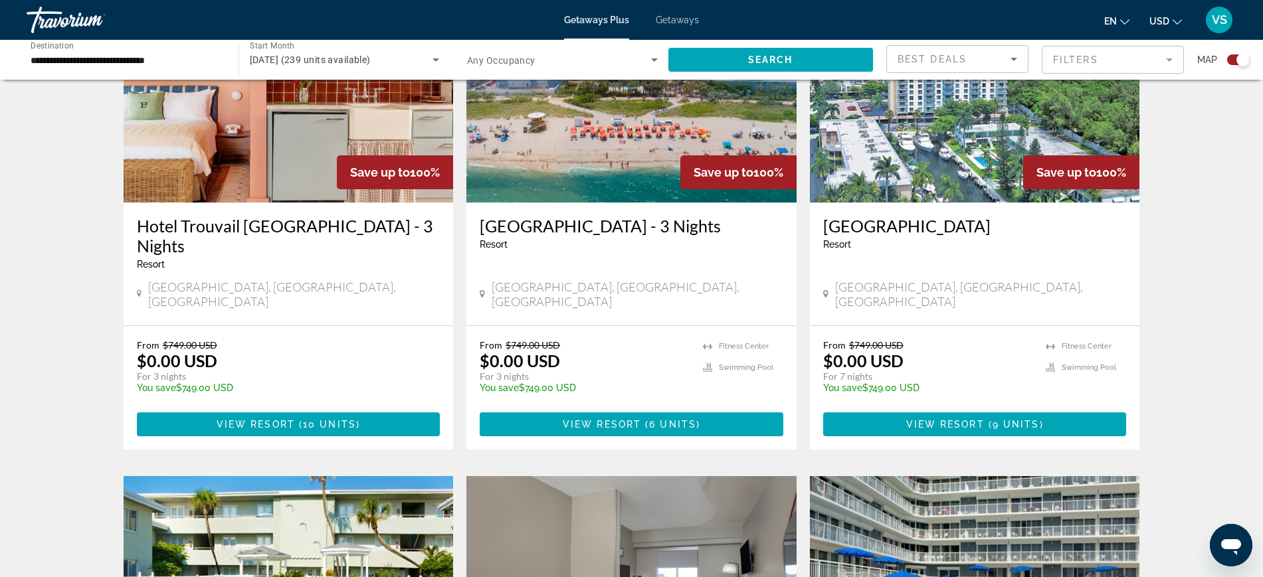
scroll to position [498, 0]
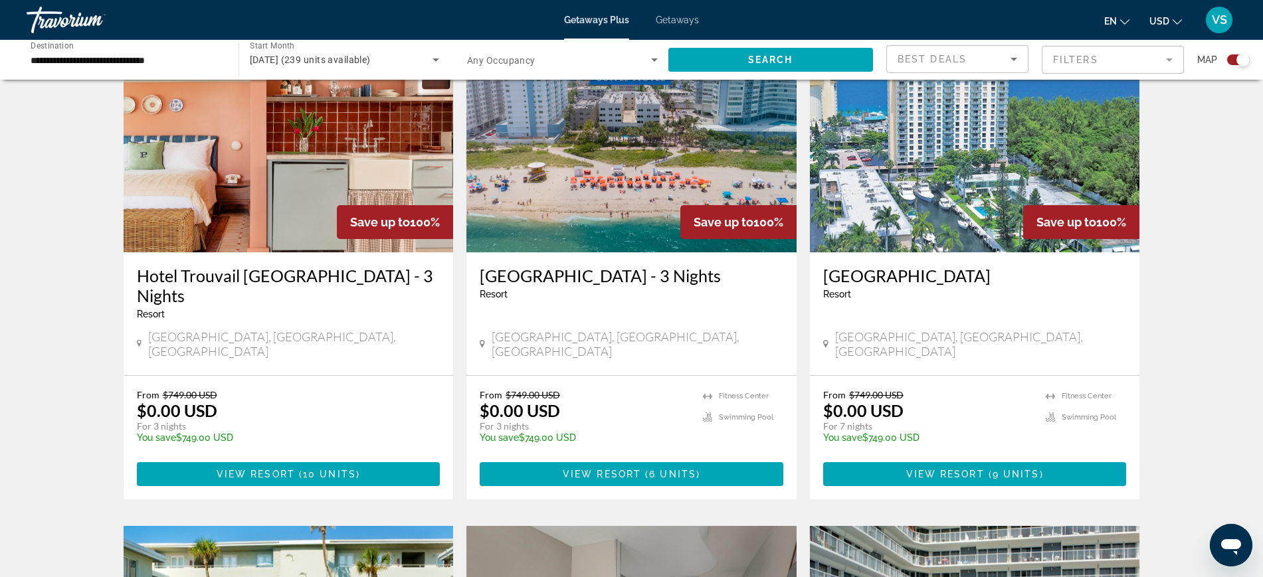
click at [1052, 166] on img "Main content" at bounding box center [975, 146] width 330 height 213
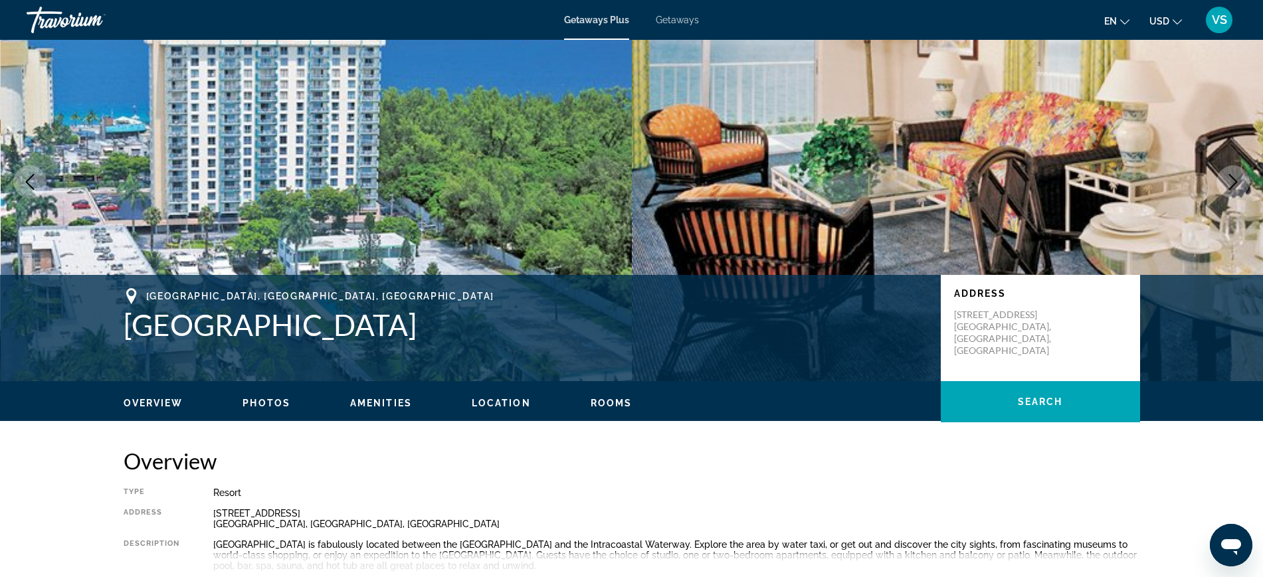
scroll to position [83, 0]
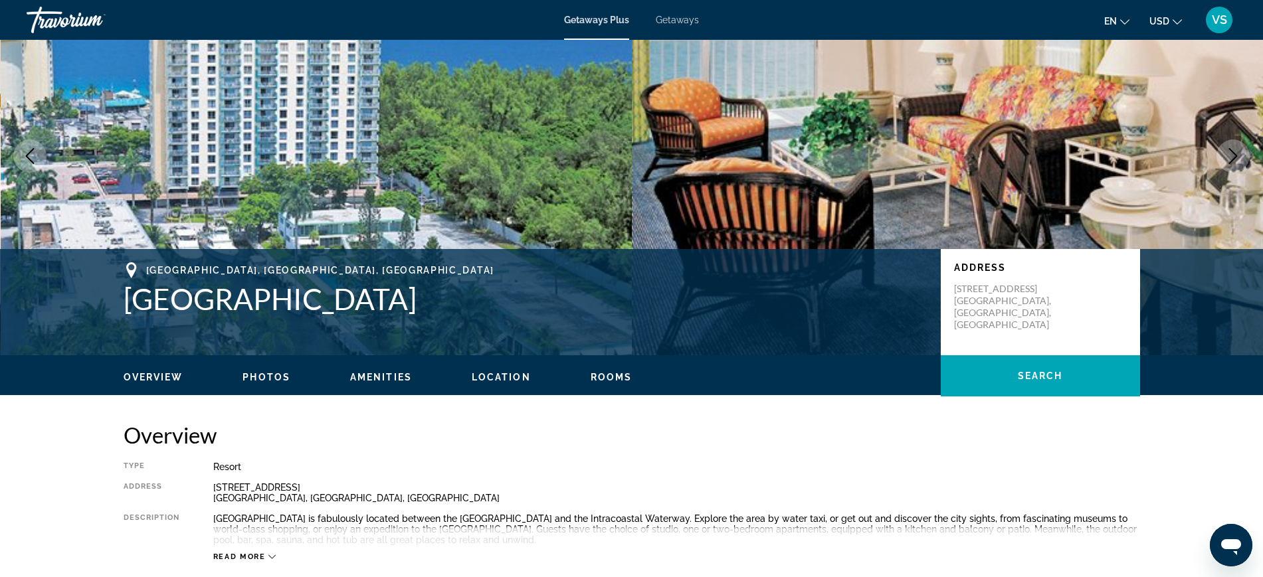
drag, startPoint x: 118, startPoint y: 294, endPoint x: 516, endPoint y: 302, distance: 397.4
click at [516, 302] on div "[GEOGRAPHIC_DATA], [GEOGRAPHIC_DATA], [GEOGRAPHIC_DATA] [GEOGRAPHIC_DATA] Addre…" at bounding box center [632, 302] width 1070 height 80
copy h1 "[GEOGRAPHIC_DATA]"
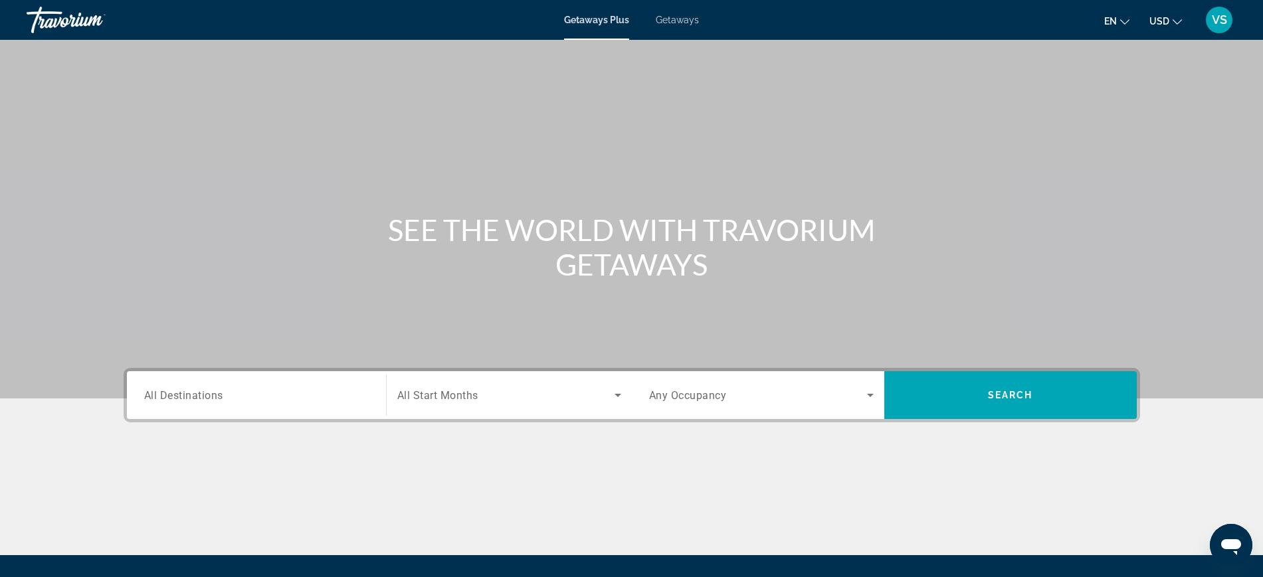
click at [252, 395] on input "Destination All Destinations" at bounding box center [256, 396] width 225 height 16
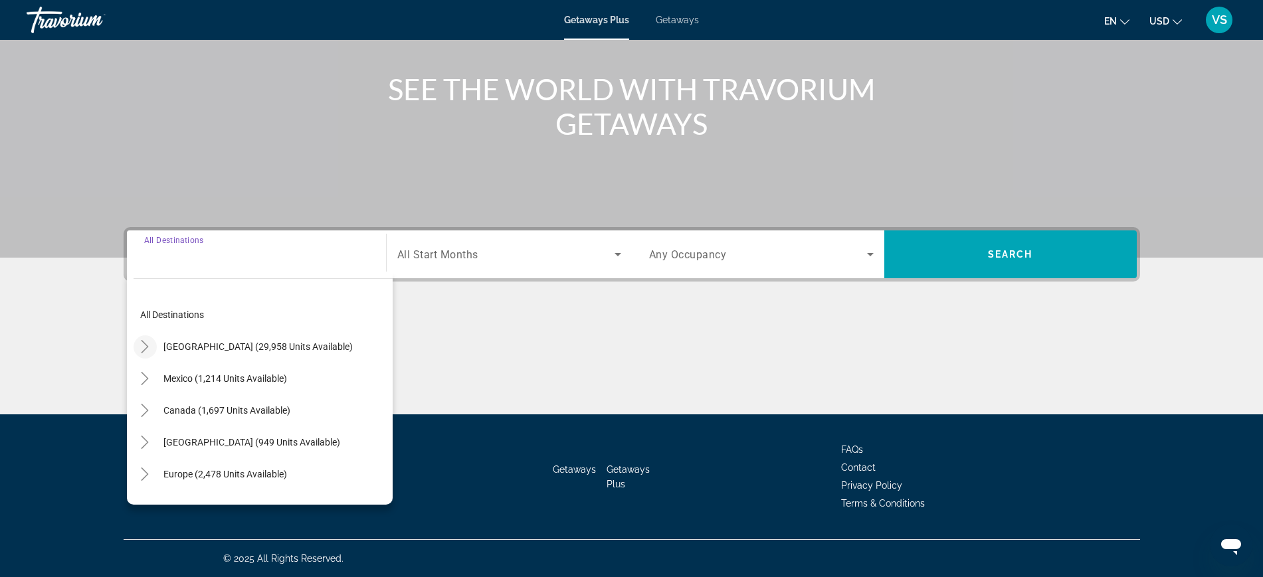
click at [146, 345] on icon "Toggle United States (29,958 units available)" at bounding box center [144, 346] width 13 height 13
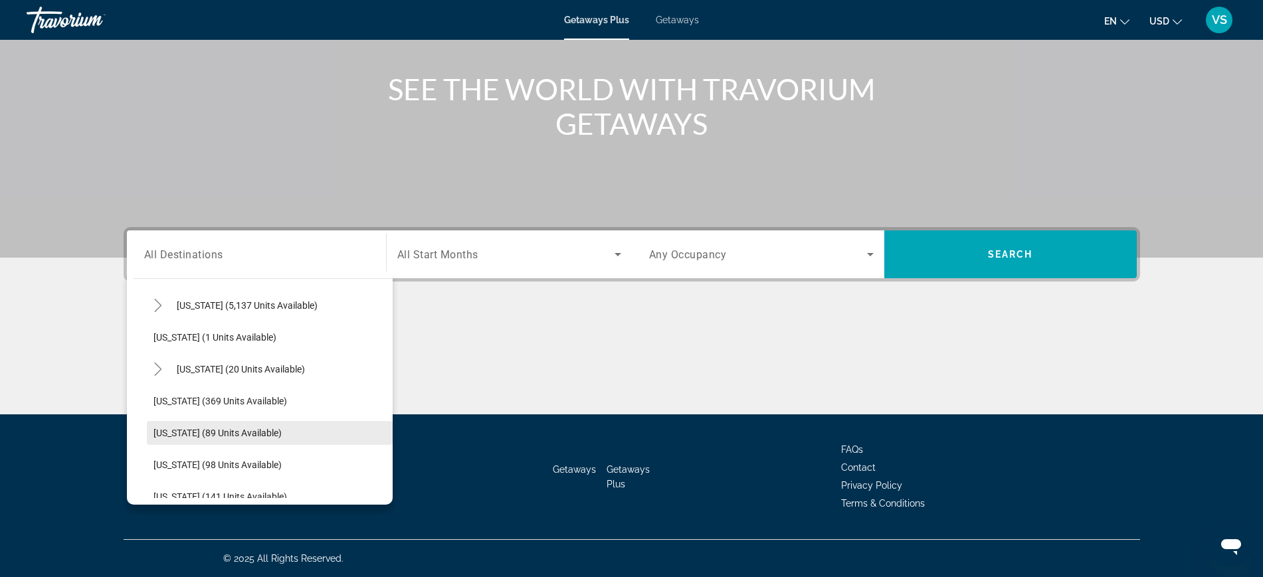
scroll to position [205, 0]
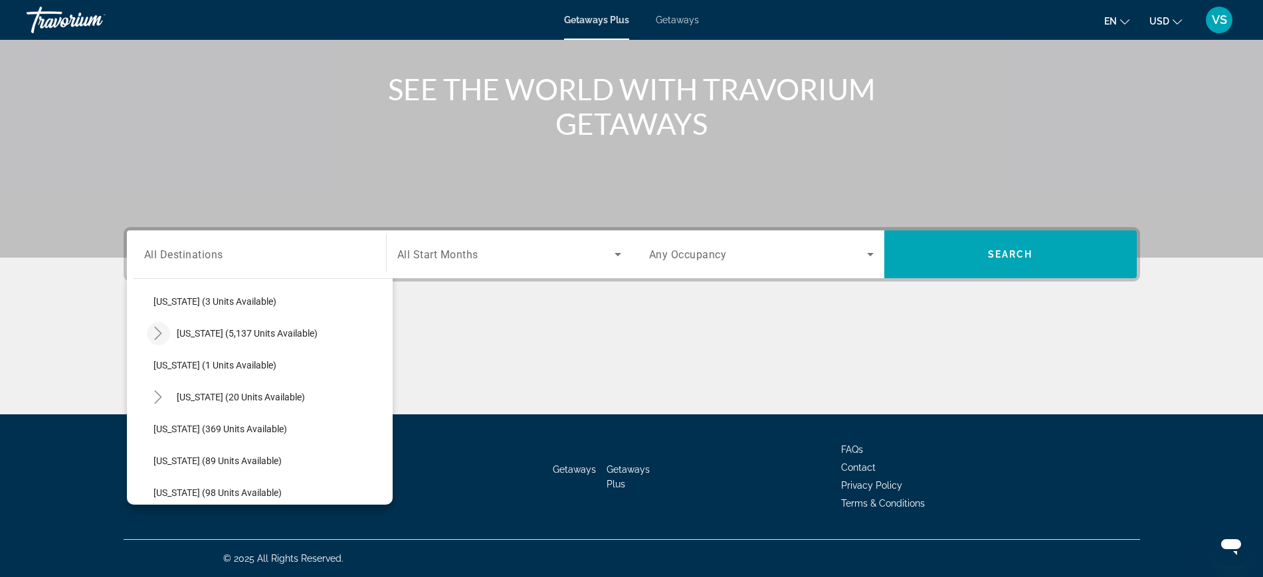
click at [158, 334] on icon "Toggle Florida (5,137 units available)" at bounding box center [157, 333] width 13 height 13
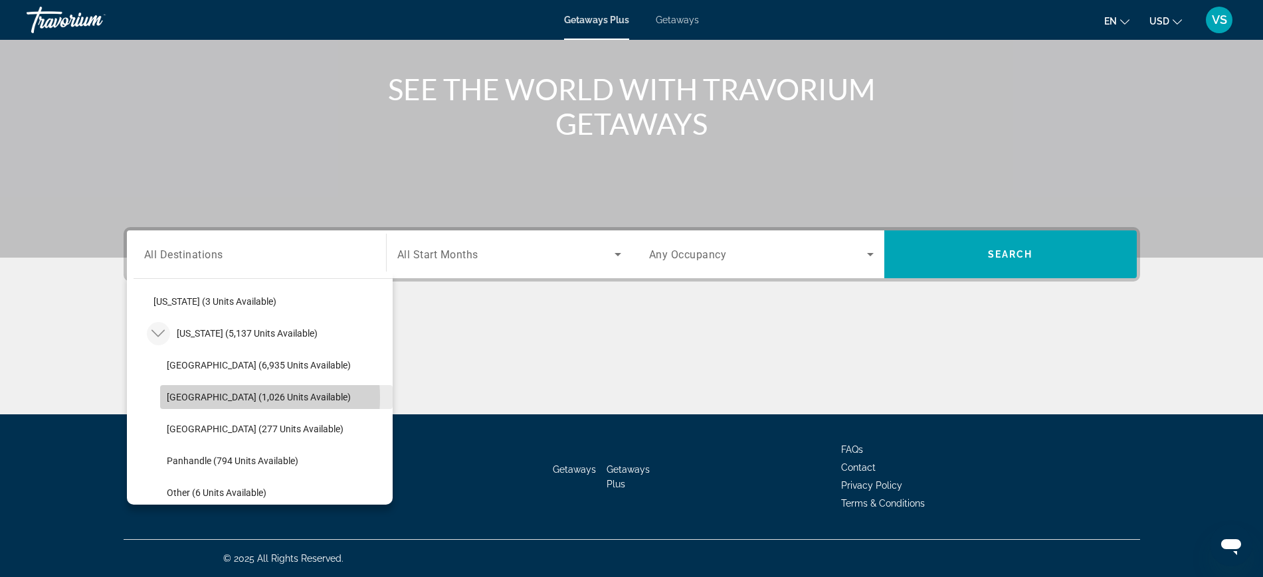
click at [226, 398] on span "[GEOGRAPHIC_DATA] (1,026 units available)" at bounding box center [259, 397] width 184 height 11
type input "**********"
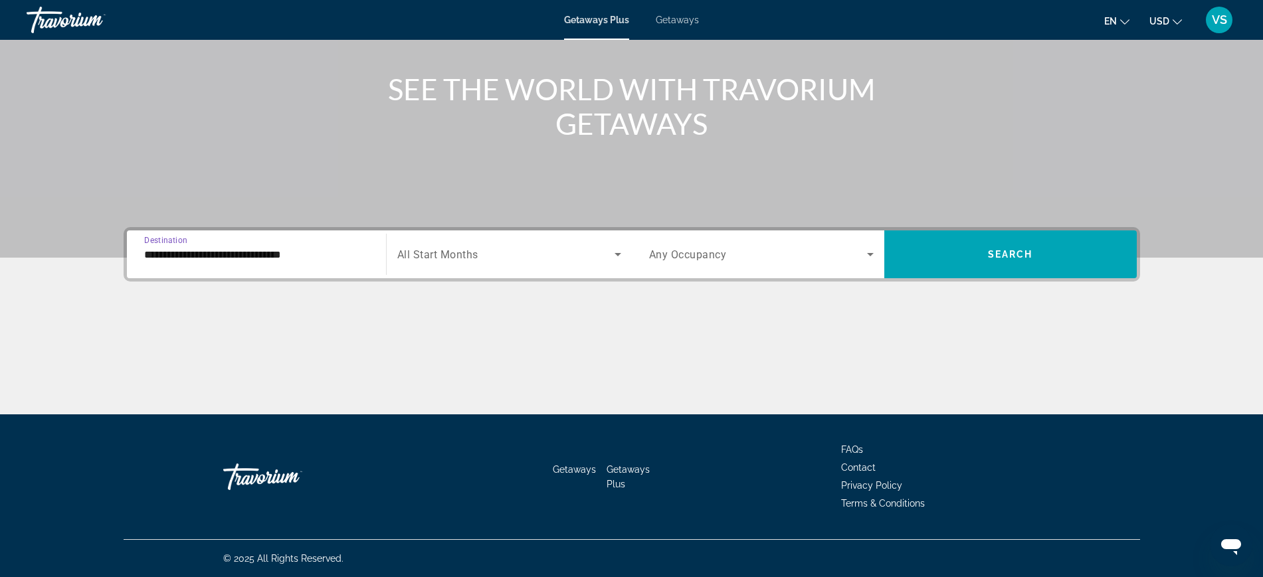
click at [444, 267] on div "Search widget" at bounding box center [509, 254] width 224 height 37
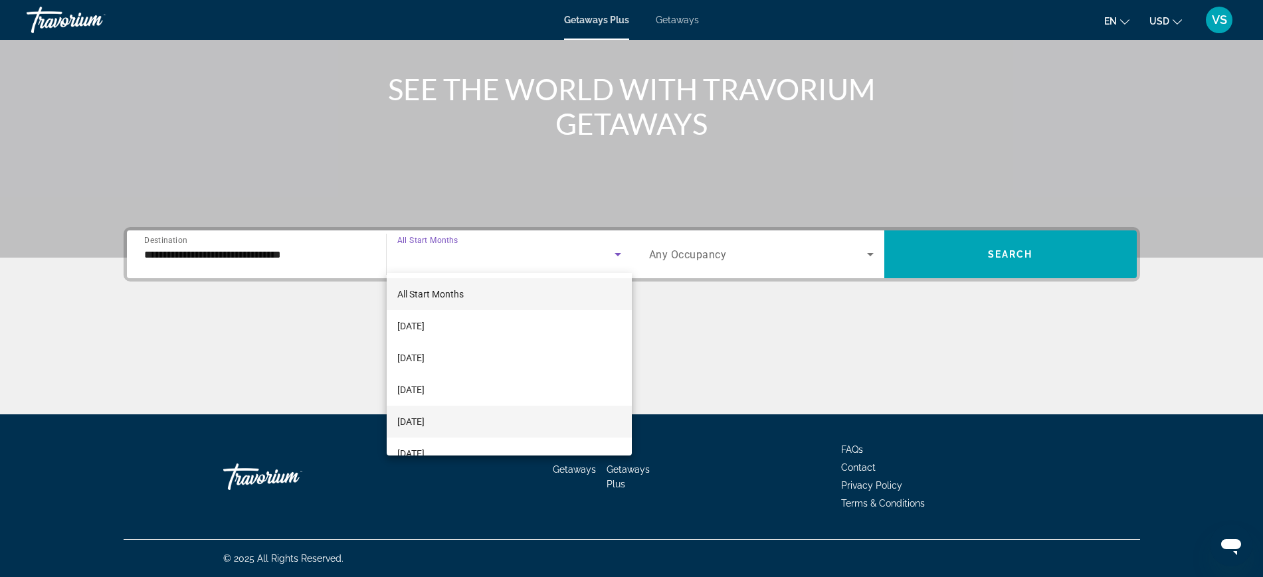
click at [425, 423] on span "[DATE]" at bounding box center [410, 422] width 27 height 16
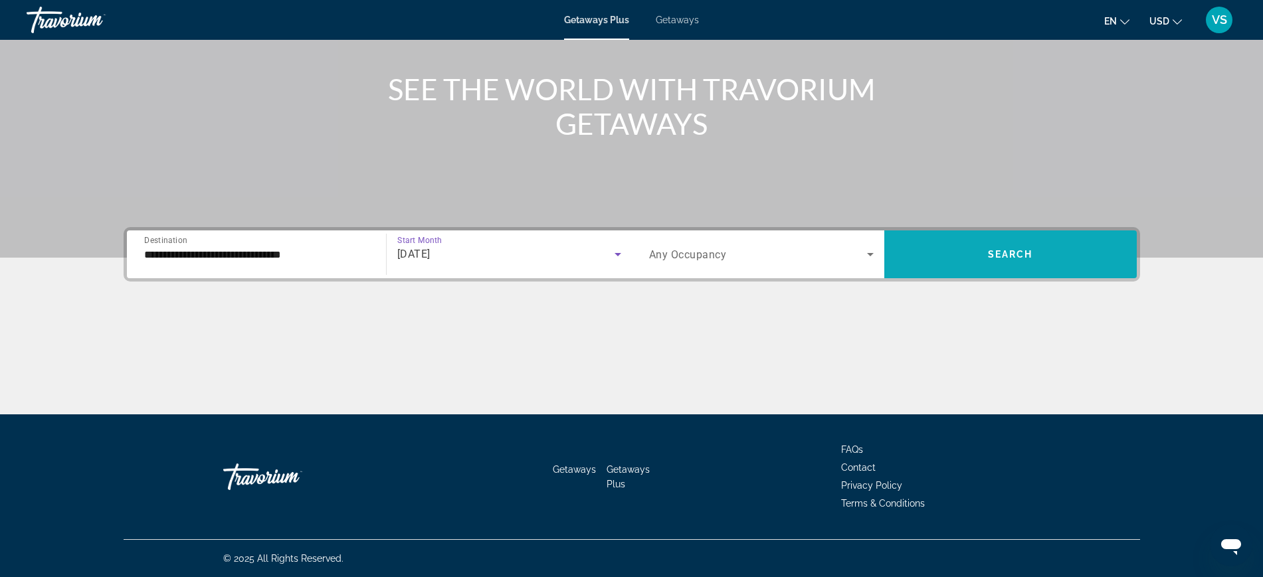
click at [1009, 258] on span "Search" at bounding box center [1010, 254] width 45 height 11
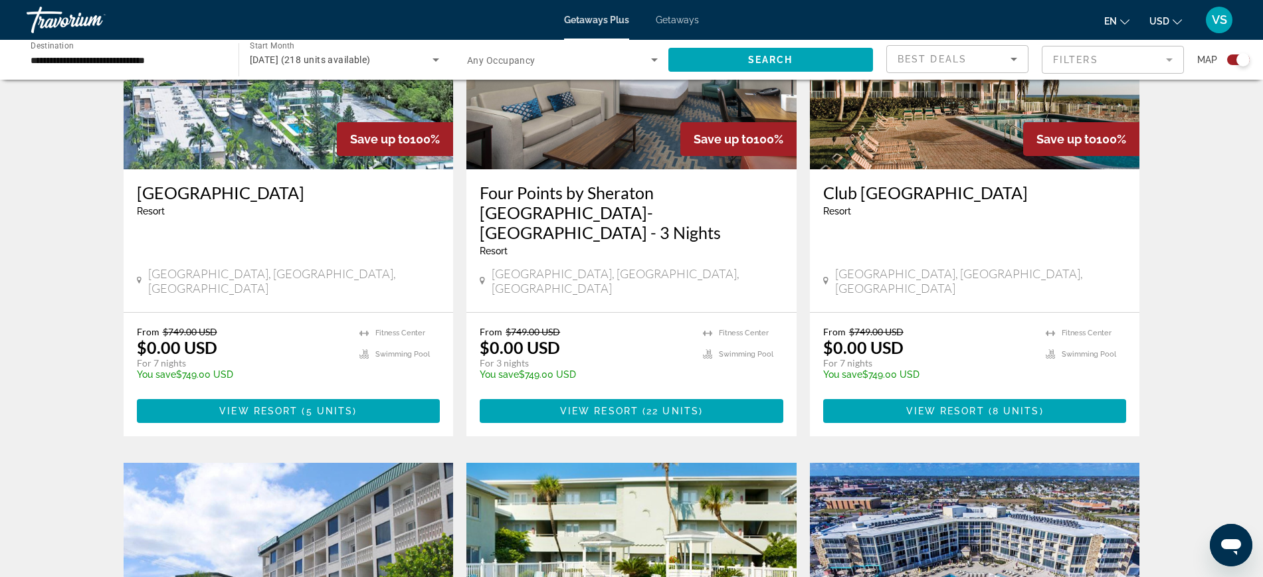
scroll to position [249, 0]
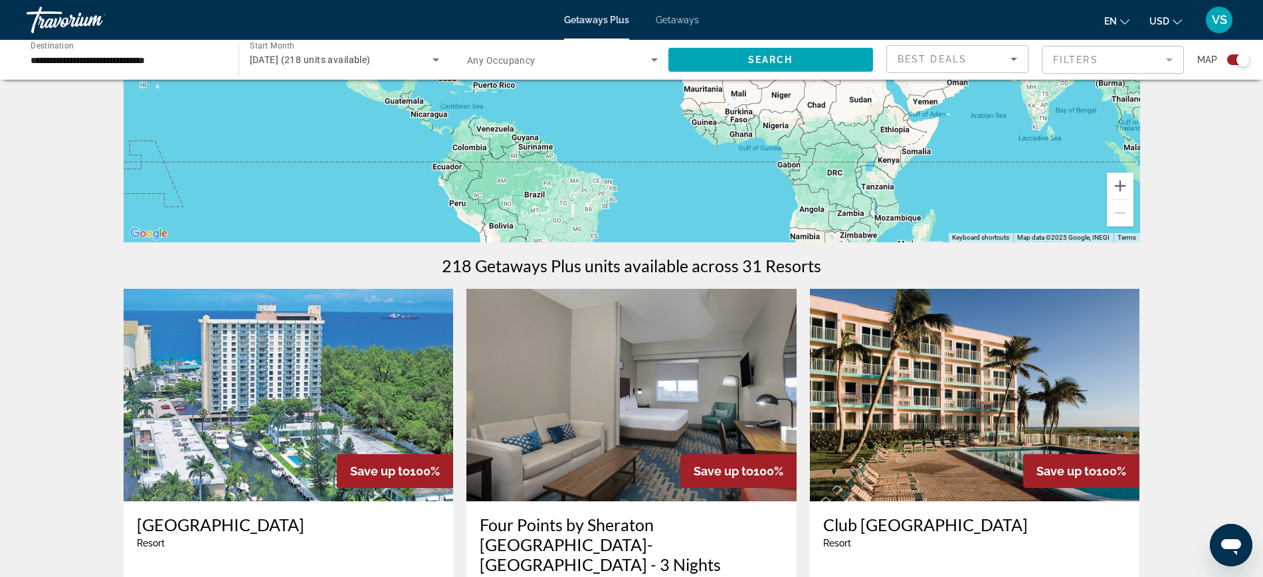
click at [928, 368] on img "Main content" at bounding box center [975, 395] width 330 height 213
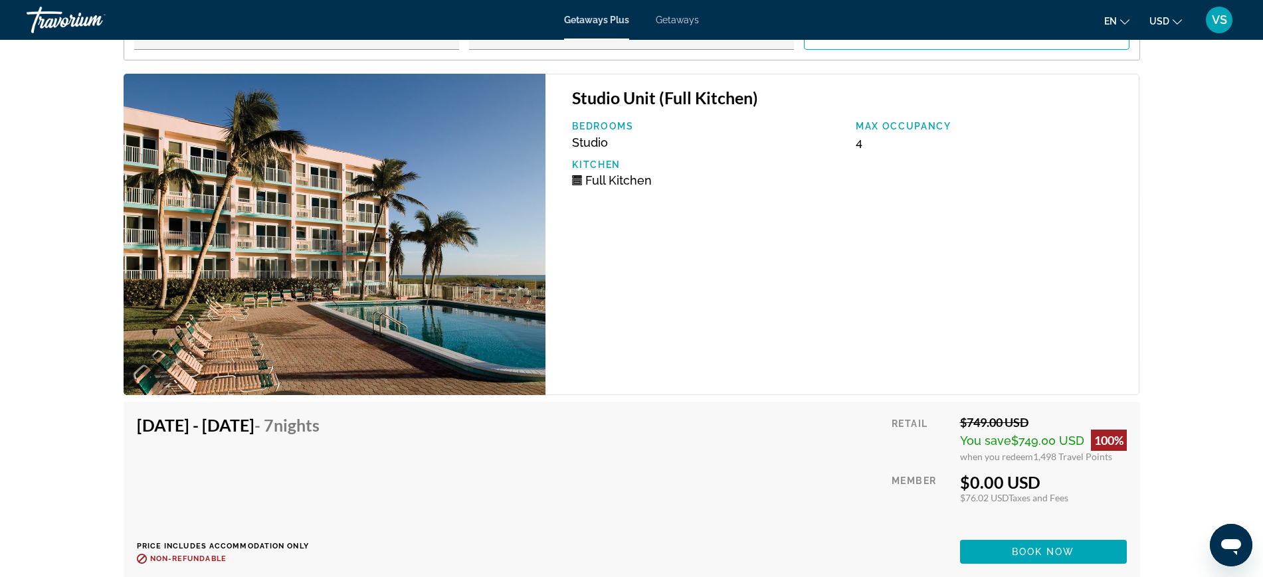
scroll to position [2844, 0]
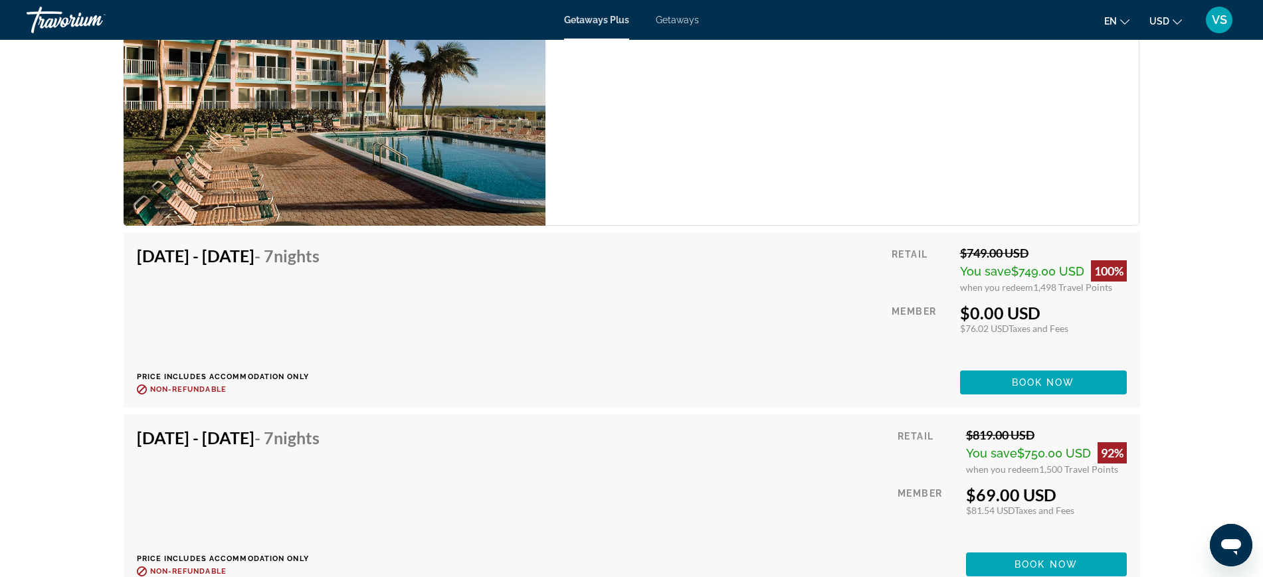
click at [500, 371] on div "[DATE] - [DATE] - 7 Nights Price includes accommodation only Refundable until :…" at bounding box center [632, 320] width 990 height 149
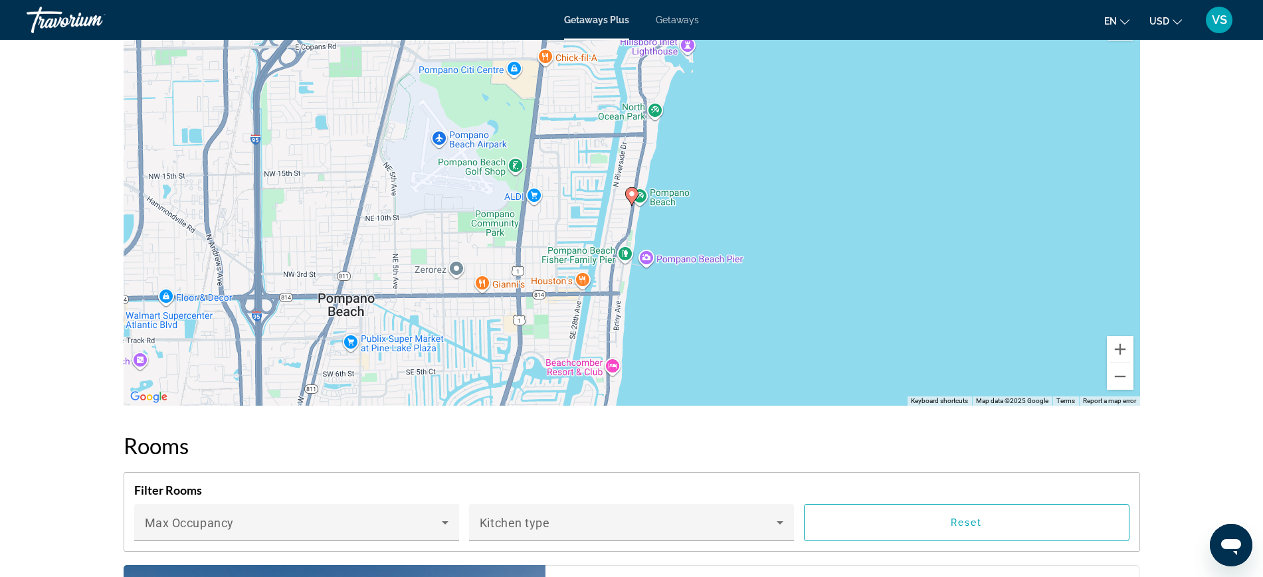
scroll to position [2179, 0]
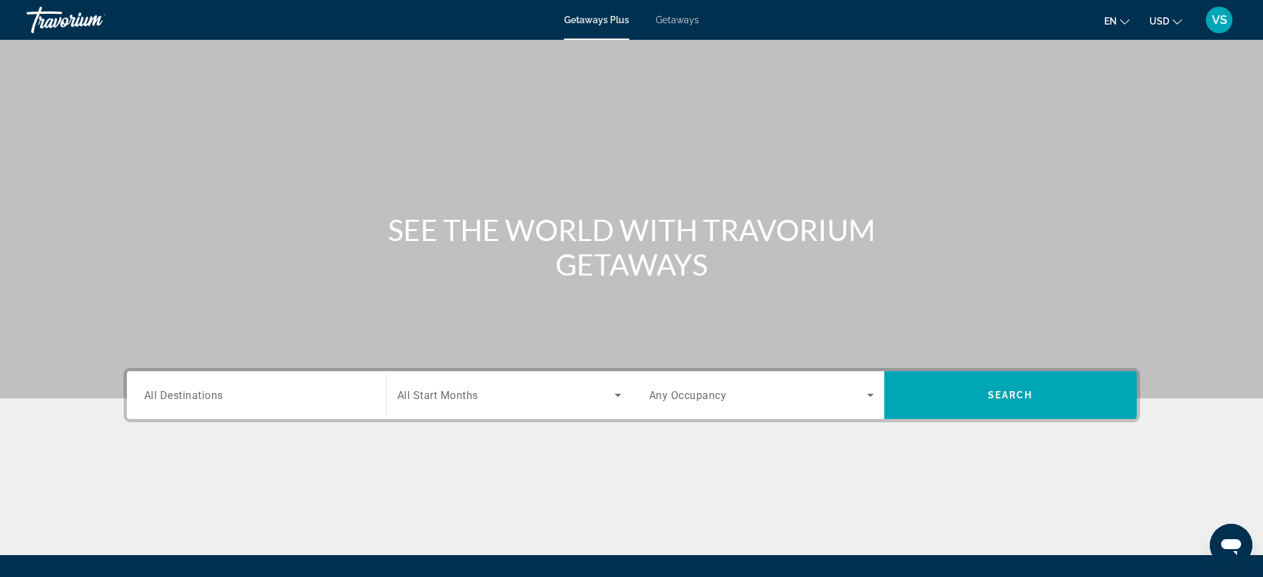
click at [252, 405] on div "Search widget" at bounding box center [256, 396] width 225 height 38
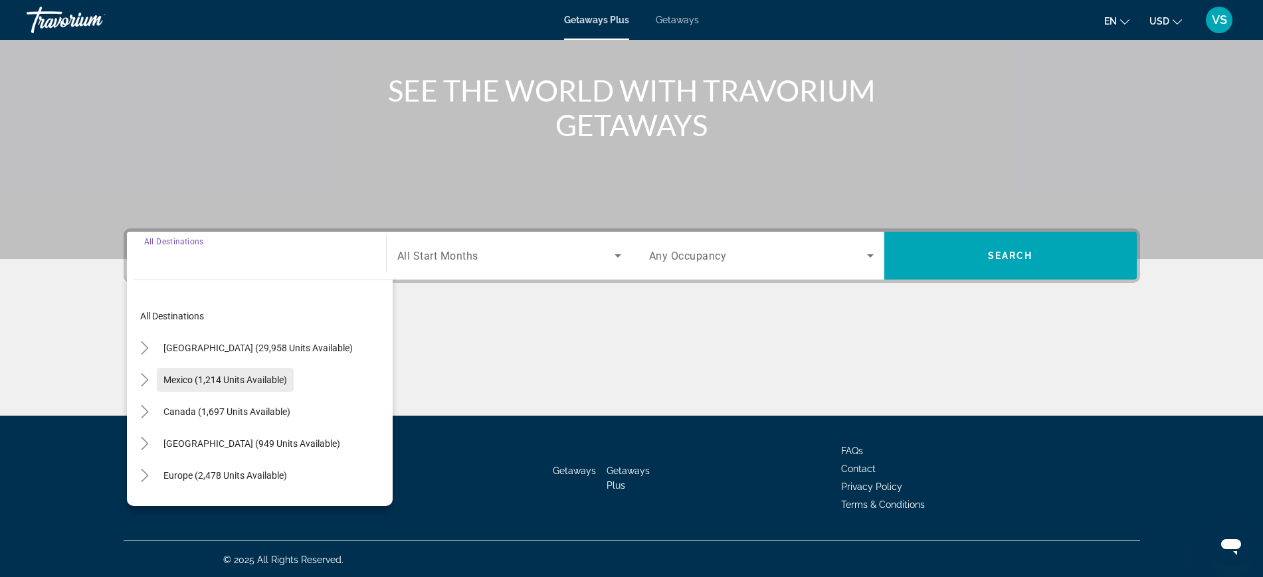
scroll to position [141, 0]
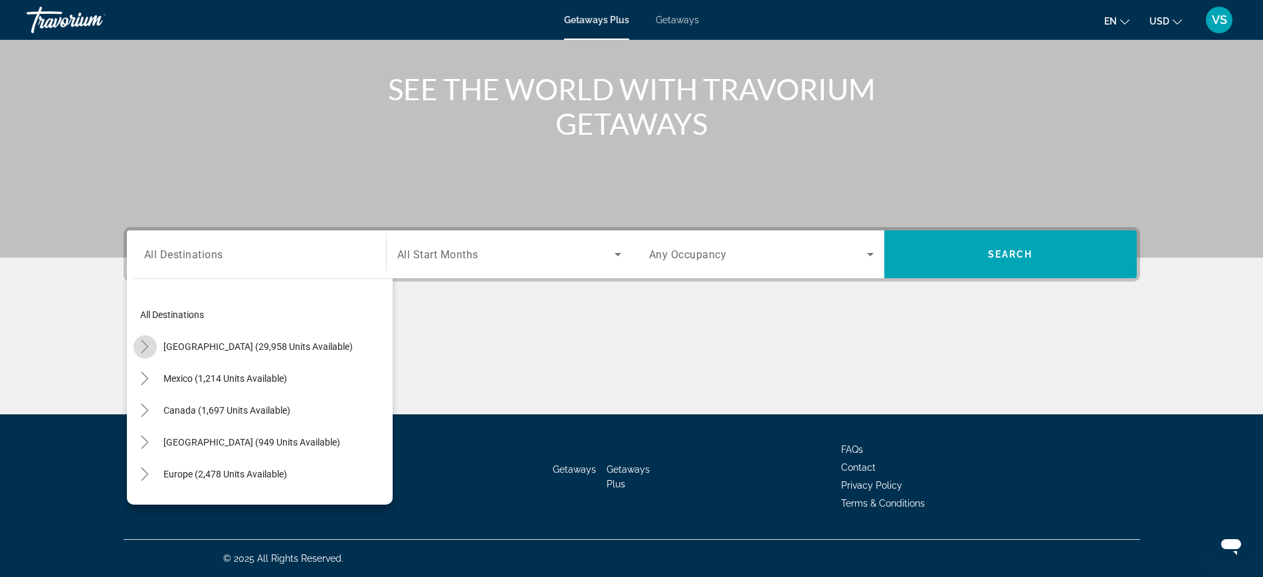
click at [146, 345] on icon "Toggle United States (29,958 units available)" at bounding box center [144, 346] width 13 height 13
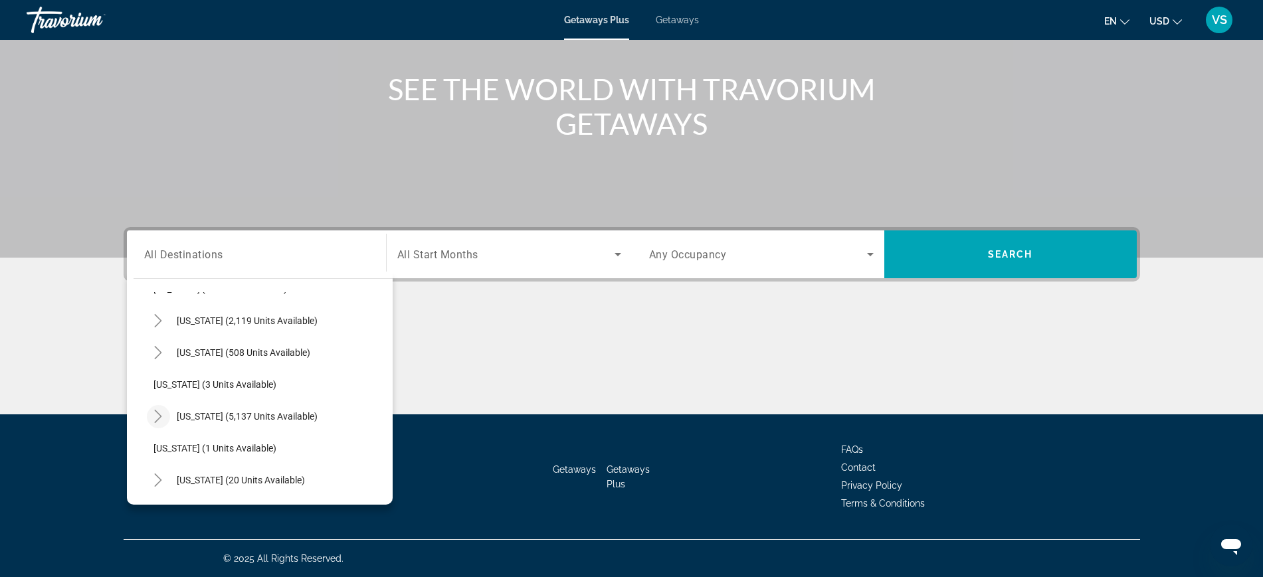
click at [157, 415] on icon "Toggle Florida (5,137 units available)" at bounding box center [157, 416] width 13 height 13
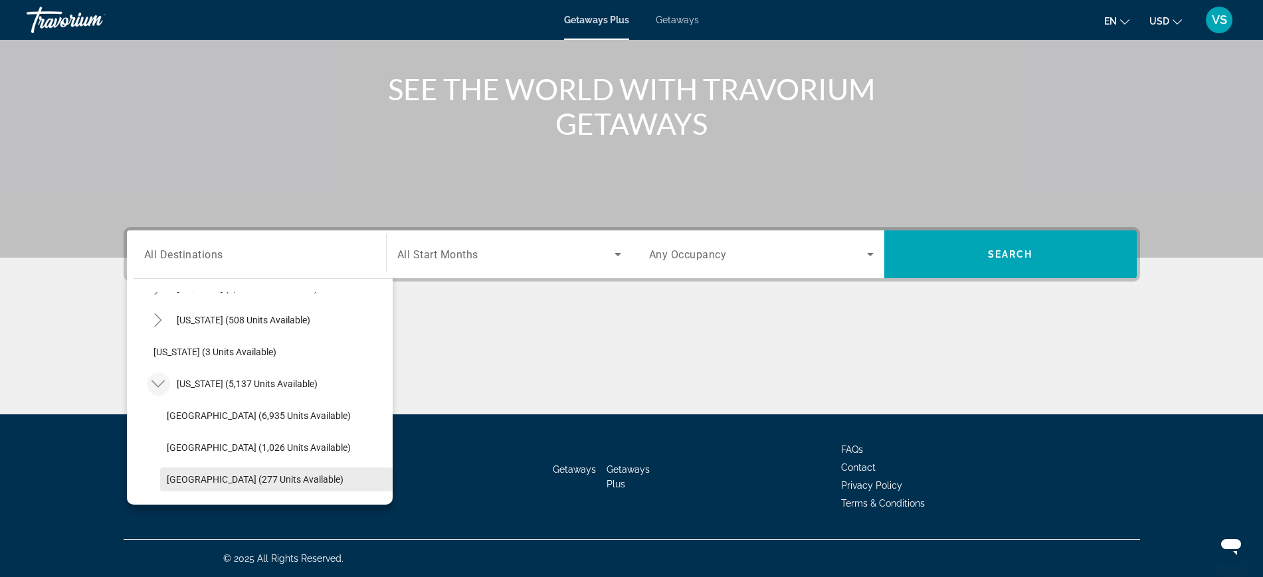
scroll to position [205, 0]
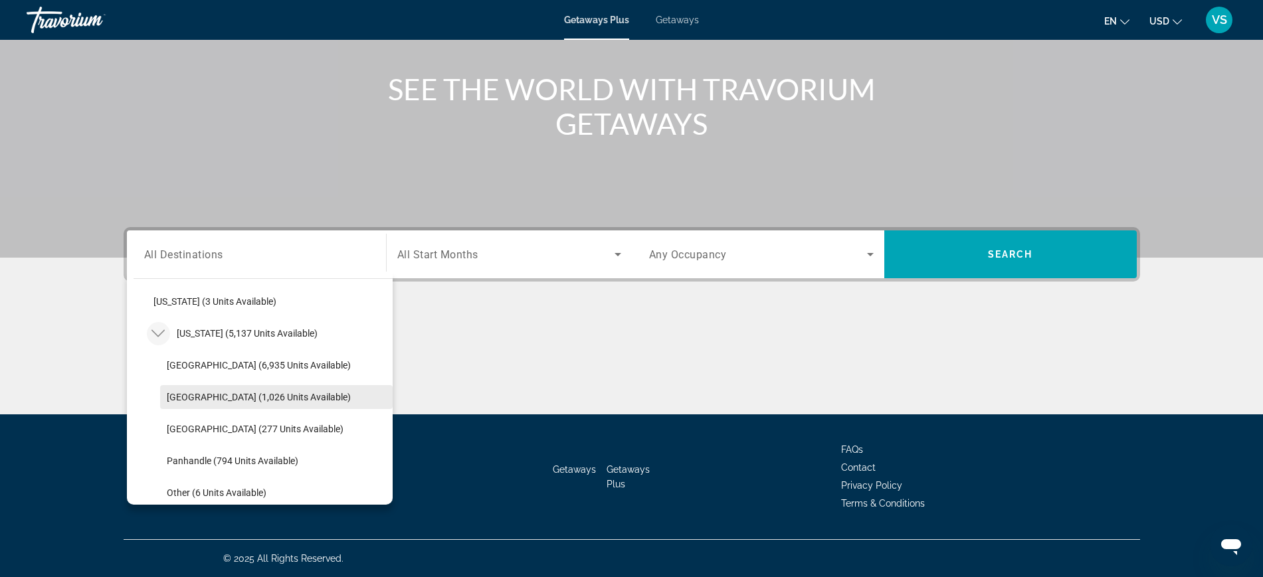
click at [208, 405] on span "Search widget" at bounding box center [276, 397] width 233 height 32
type input "**********"
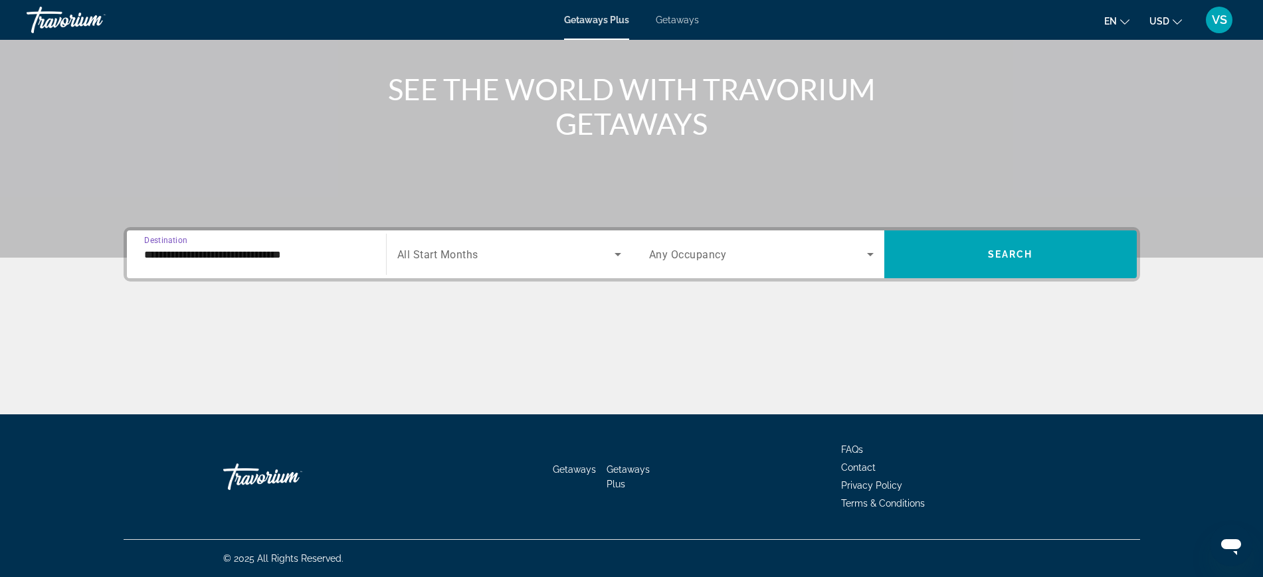
click at [436, 262] on div "Search widget" at bounding box center [509, 254] width 224 height 37
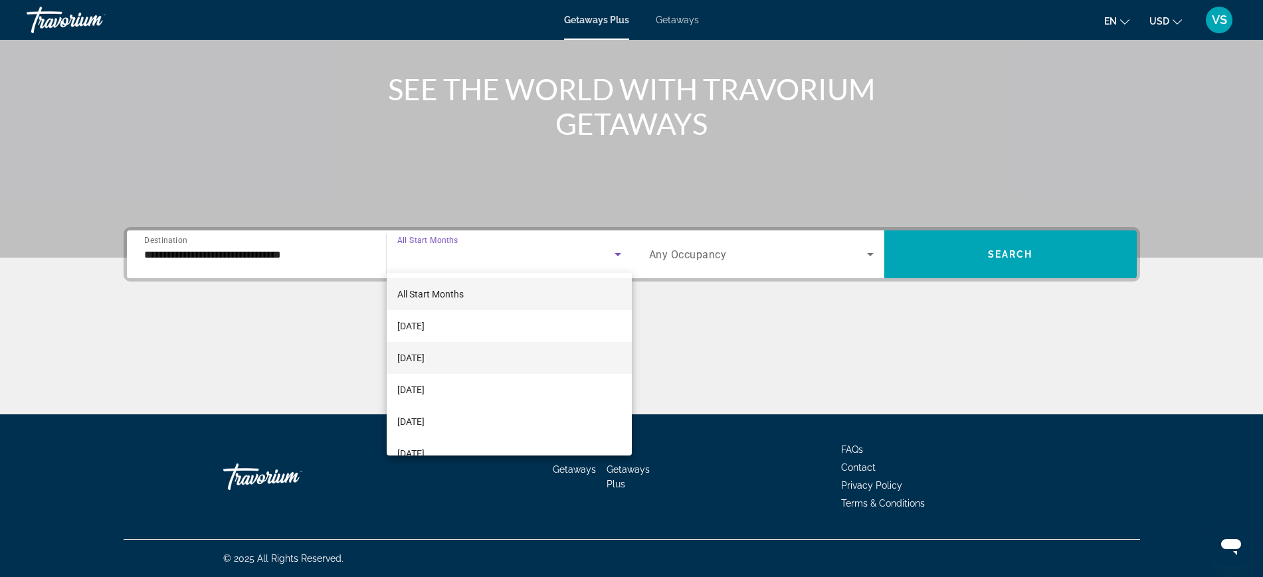
click at [425, 359] on span "[DATE]" at bounding box center [410, 358] width 27 height 16
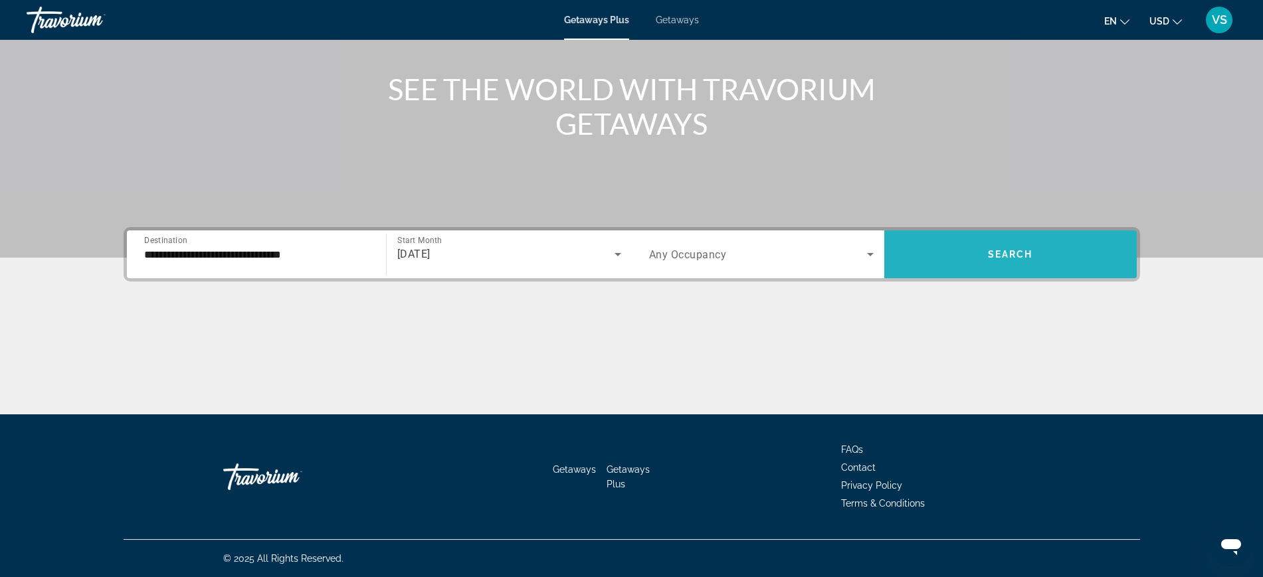
click at [1010, 251] on span "Search" at bounding box center [1010, 254] width 45 height 11
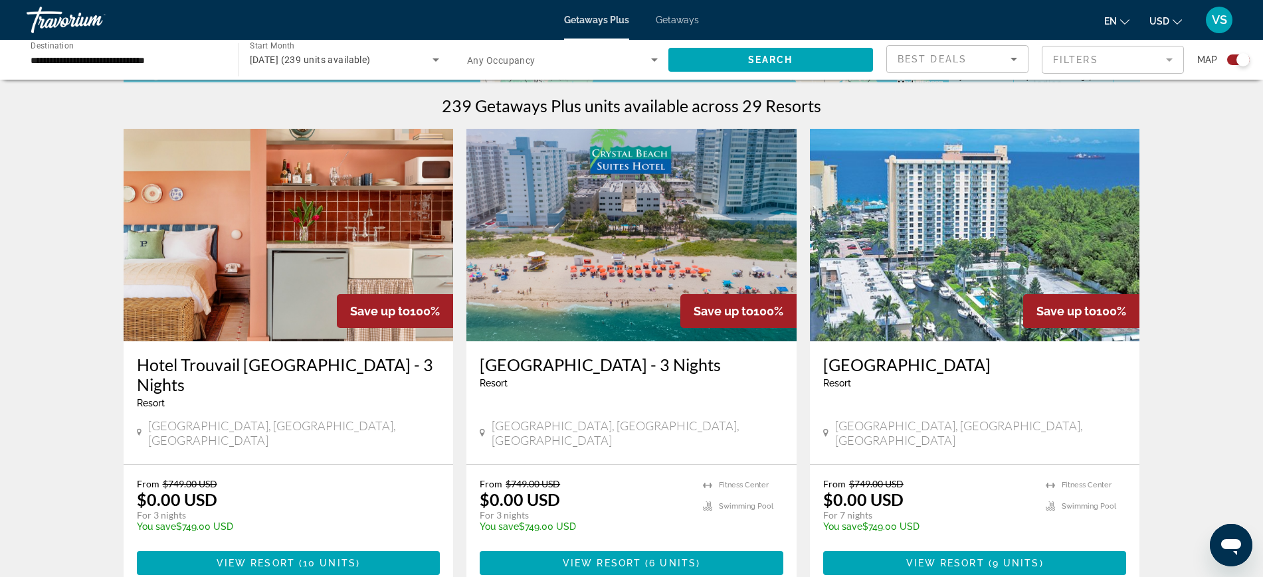
scroll to position [83, 0]
